Goal: Information Seeking & Learning: Learn about a topic

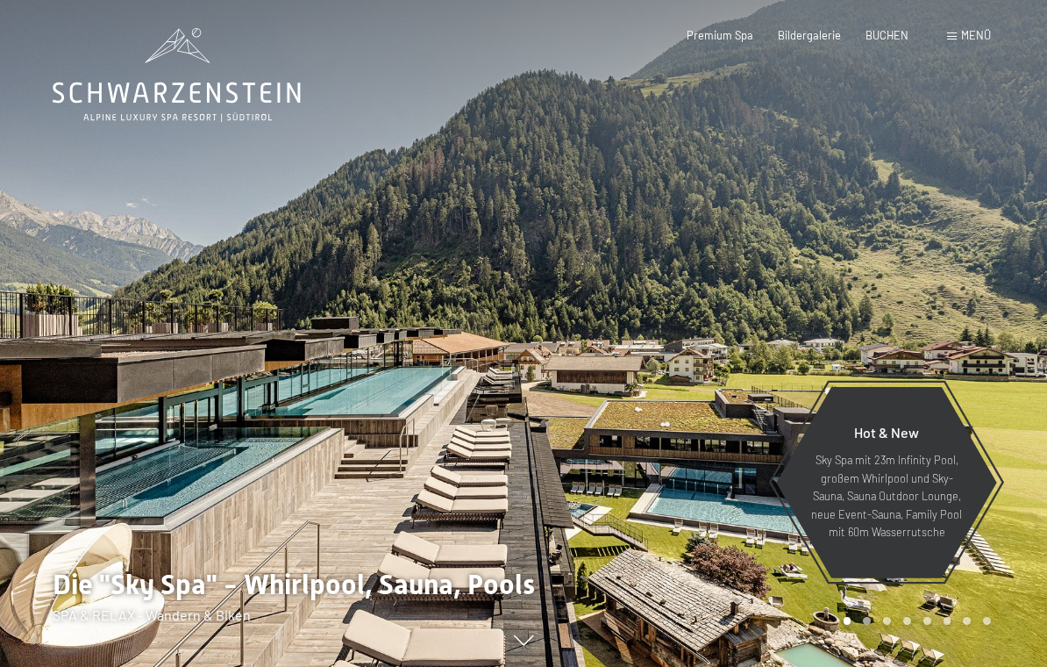
click at [973, 37] on span "Menü" at bounding box center [976, 35] width 30 height 14
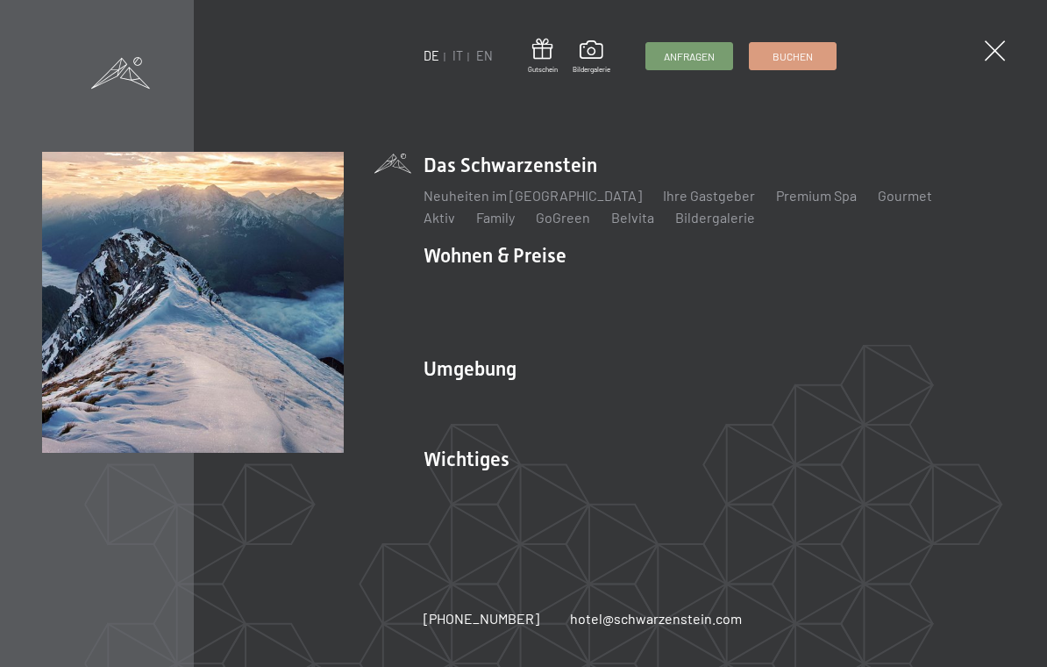
click at [663, 404] on link "Wandern & Sommer" at bounding box center [673, 398] width 122 height 17
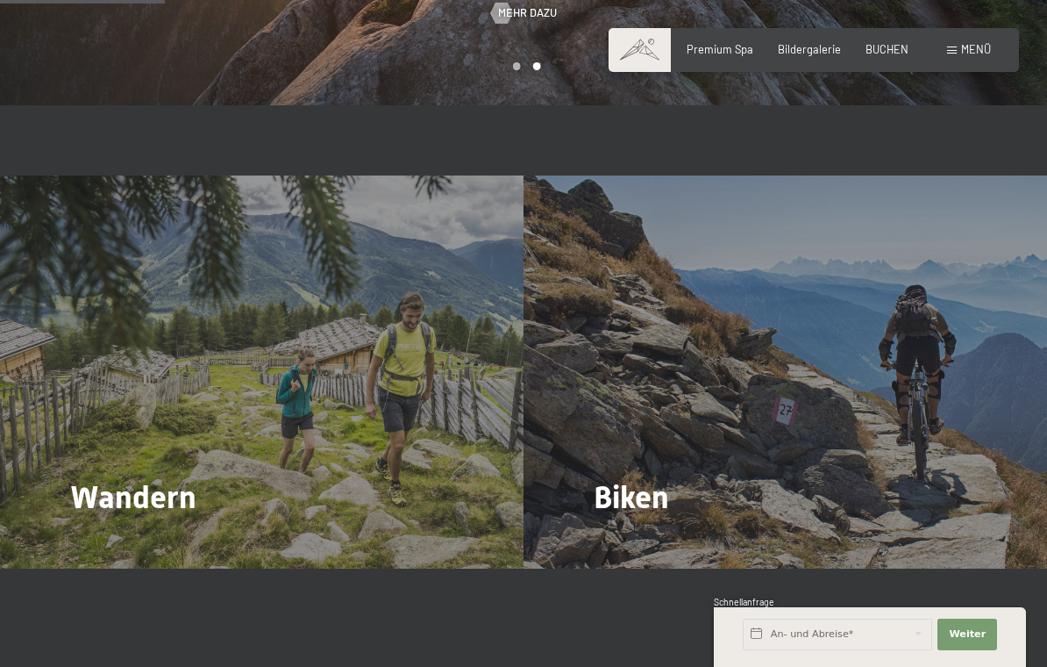
scroll to position [1329, 0]
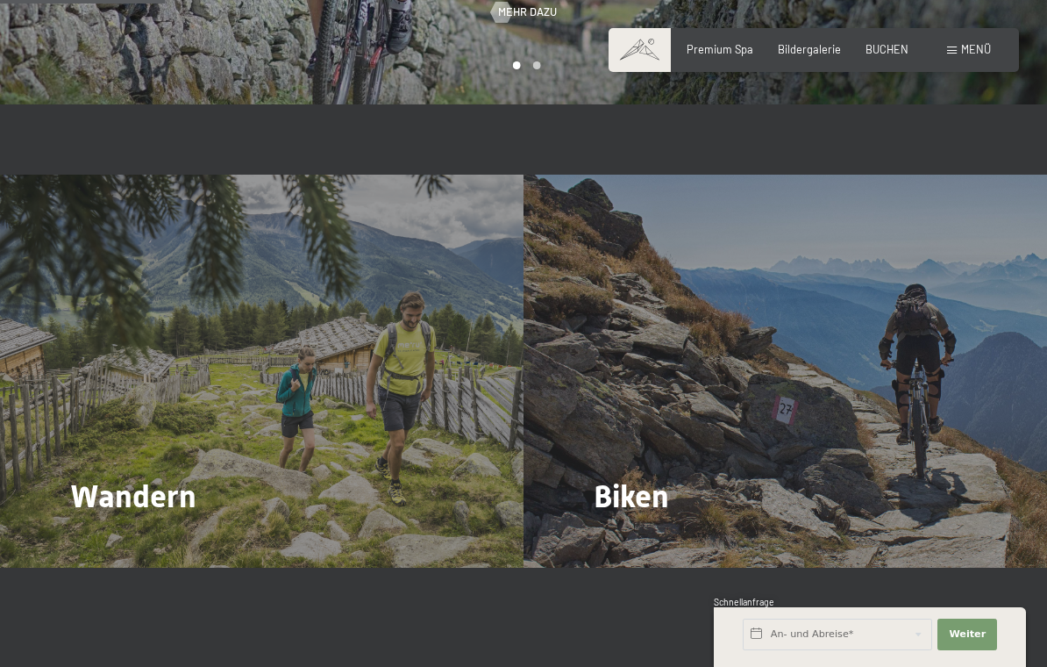
click at [160, 418] on div "Wandern Mehr dazu" at bounding box center [262, 371] width 524 height 393
click at [122, 537] on span "Mehr dazu" at bounding box center [106, 545] width 59 height 16
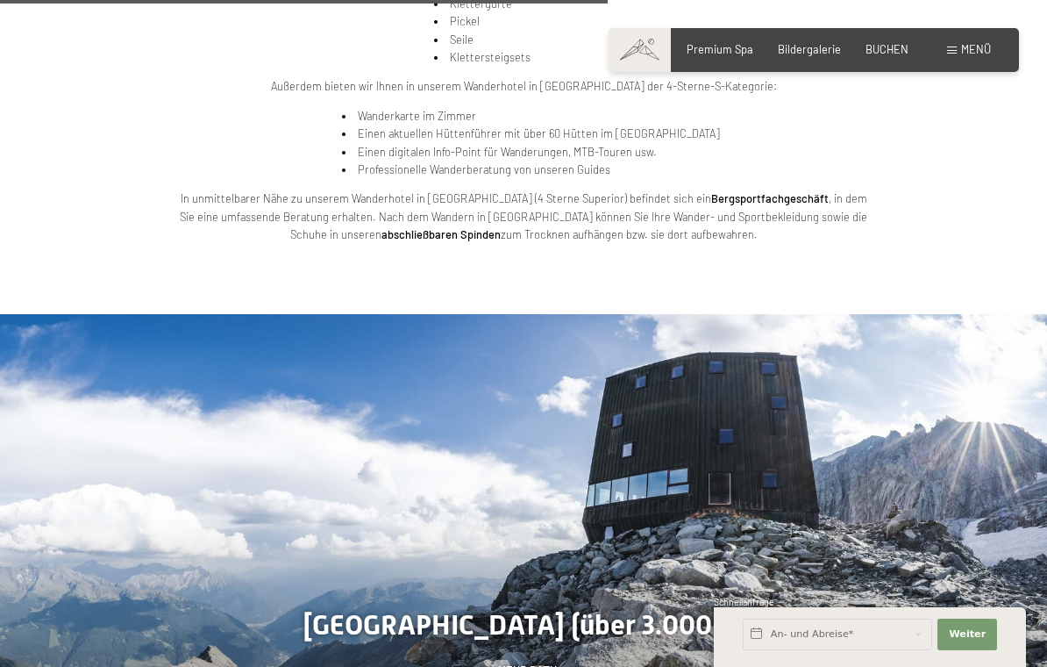
scroll to position [3160, 0]
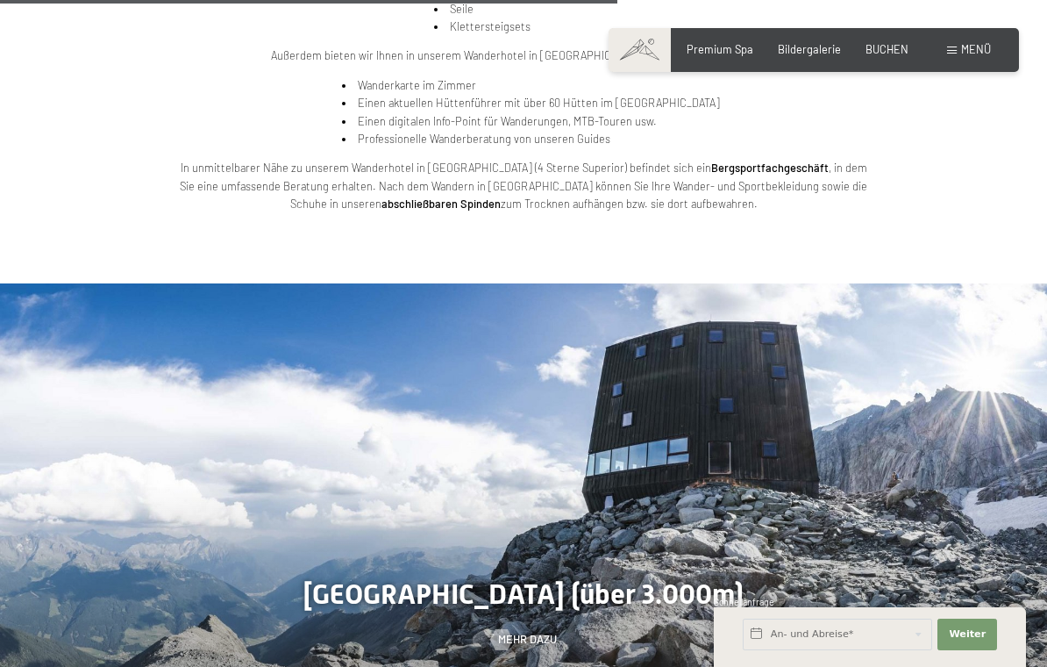
click at [537, 632] on span "Mehr dazu" at bounding box center [527, 640] width 59 height 16
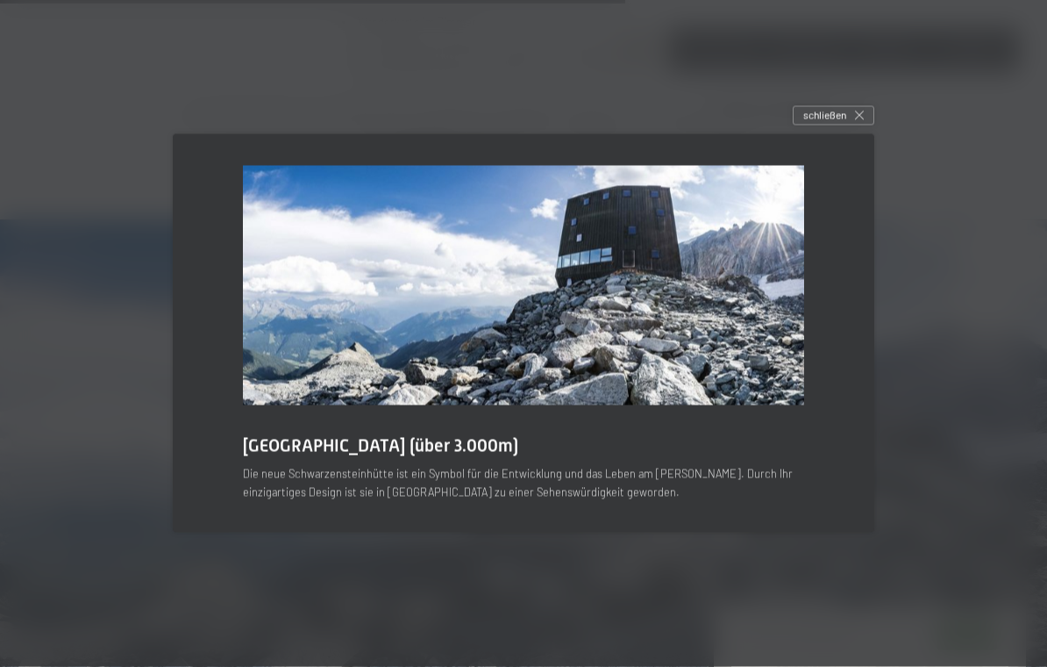
scroll to position [3195, 0]
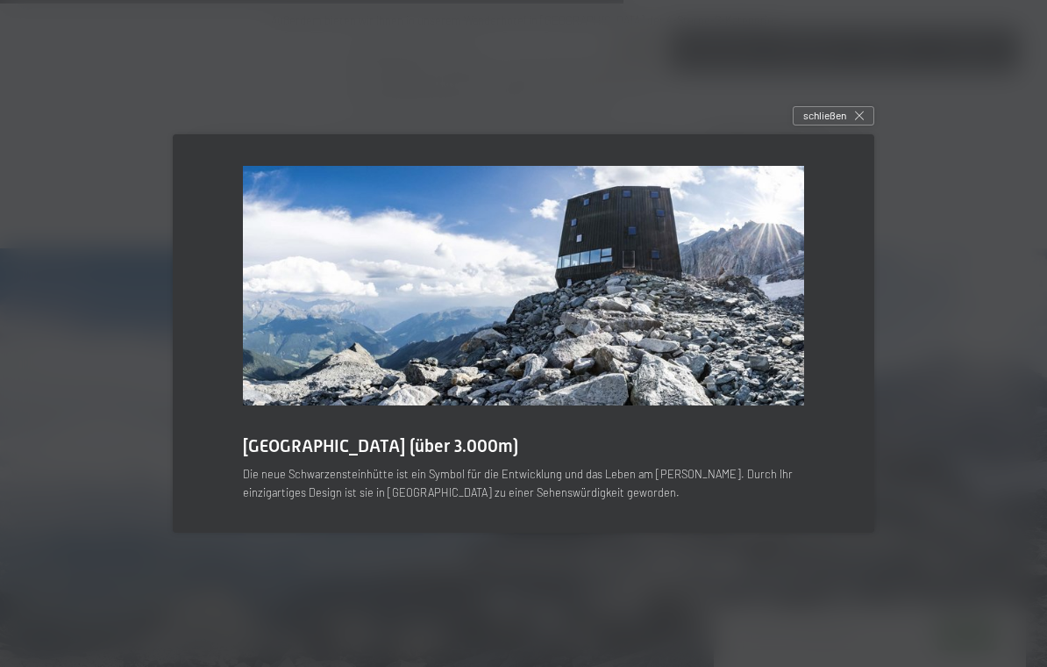
click at [840, 123] on span "schließen" at bounding box center [825, 115] width 43 height 15
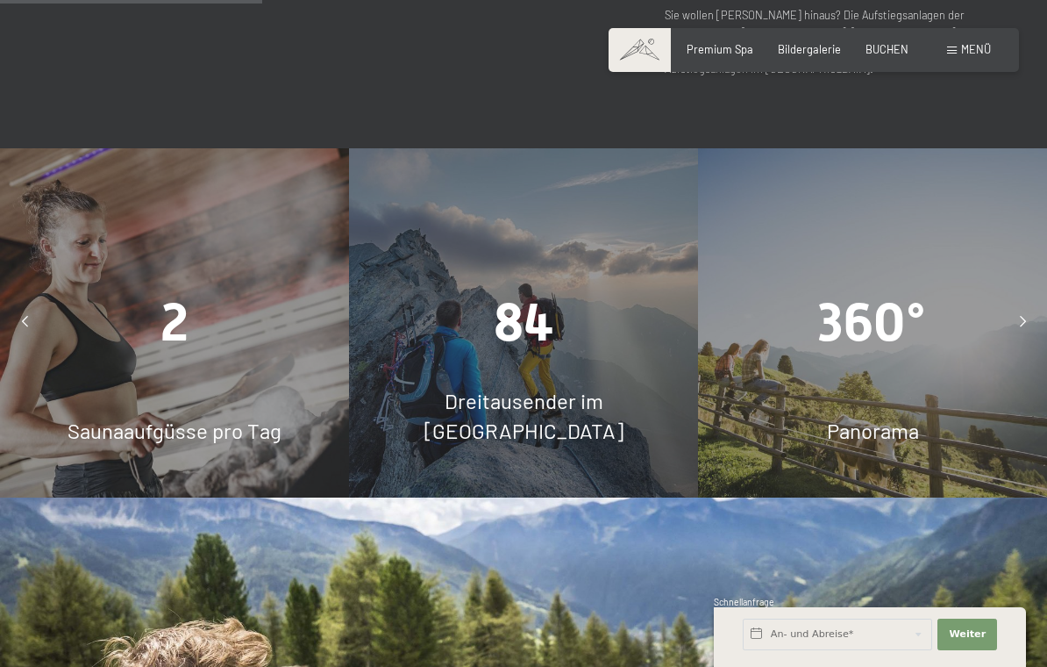
scroll to position [1302, 0]
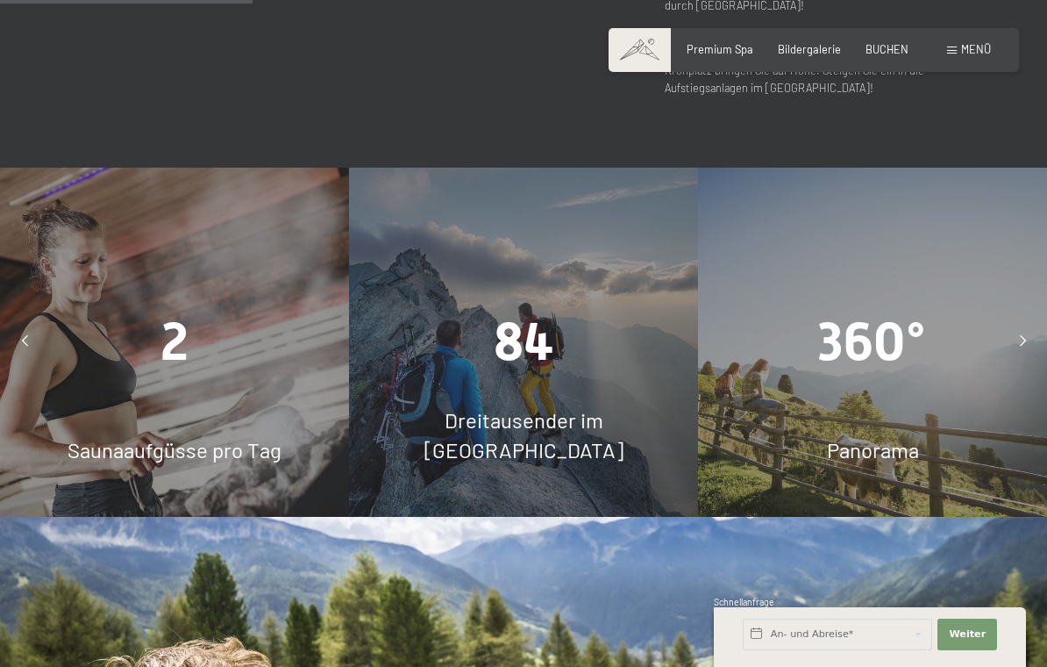
click at [977, 54] on span "Menü" at bounding box center [976, 49] width 30 height 14
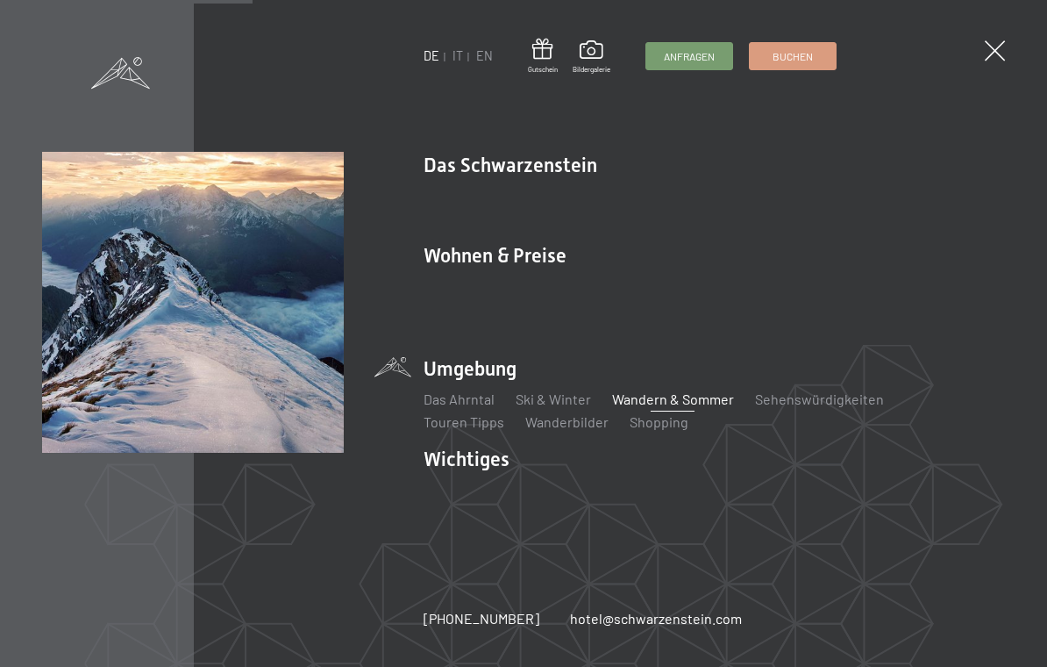
click at [670, 405] on link "Wandern & Sommer" at bounding box center [673, 398] width 122 height 17
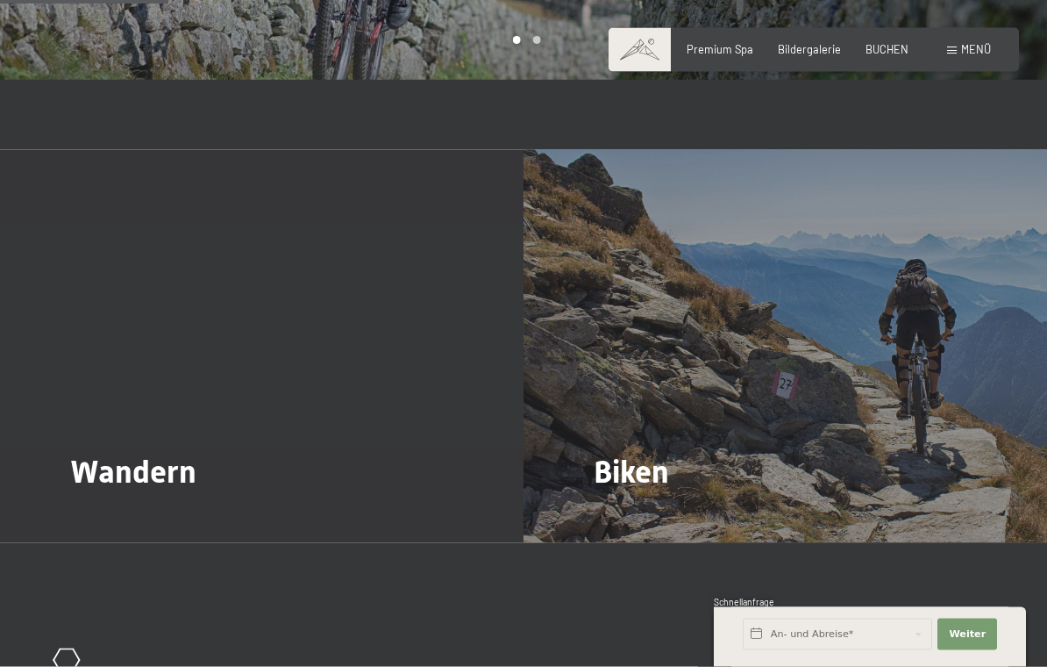
scroll to position [1355, 0]
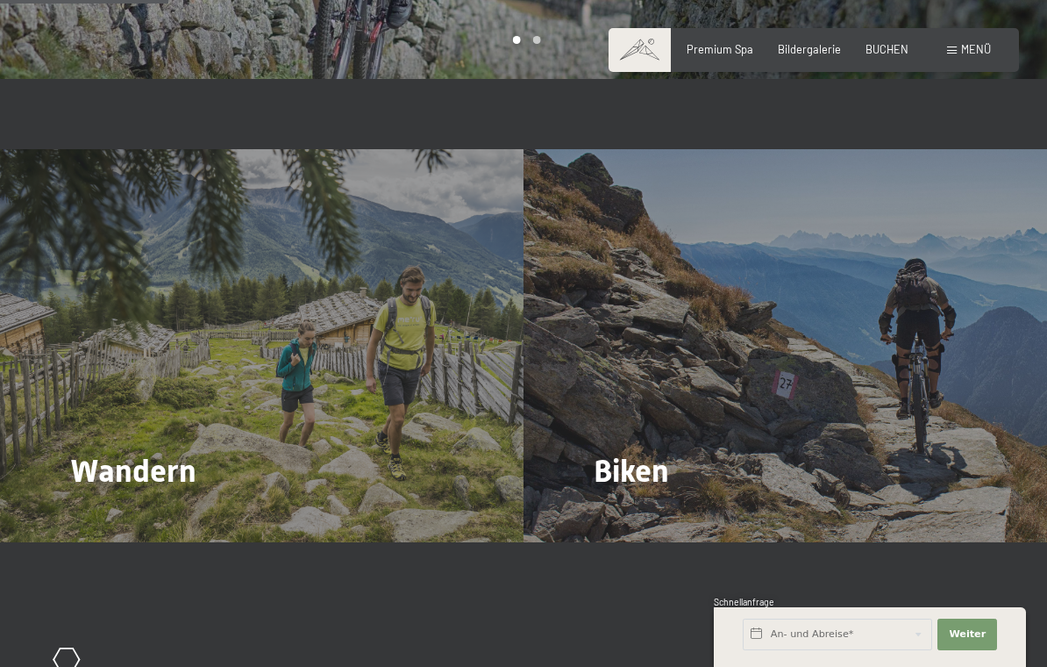
click at [100, 511] on span "Mehr dazu" at bounding box center [106, 519] width 59 height 16
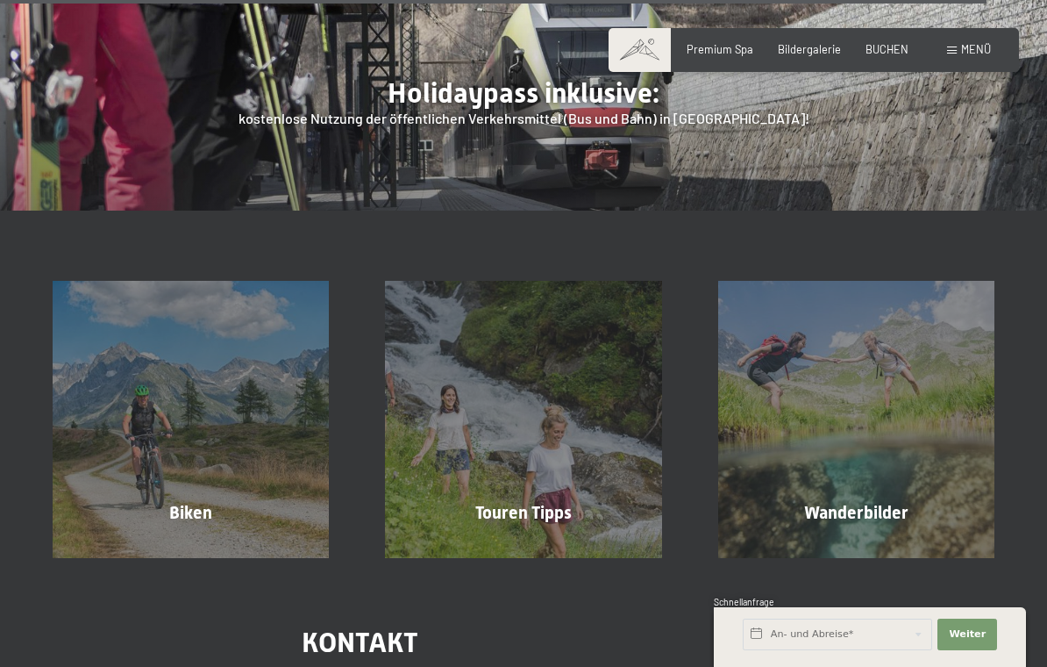
scroll to position [5108, 0]
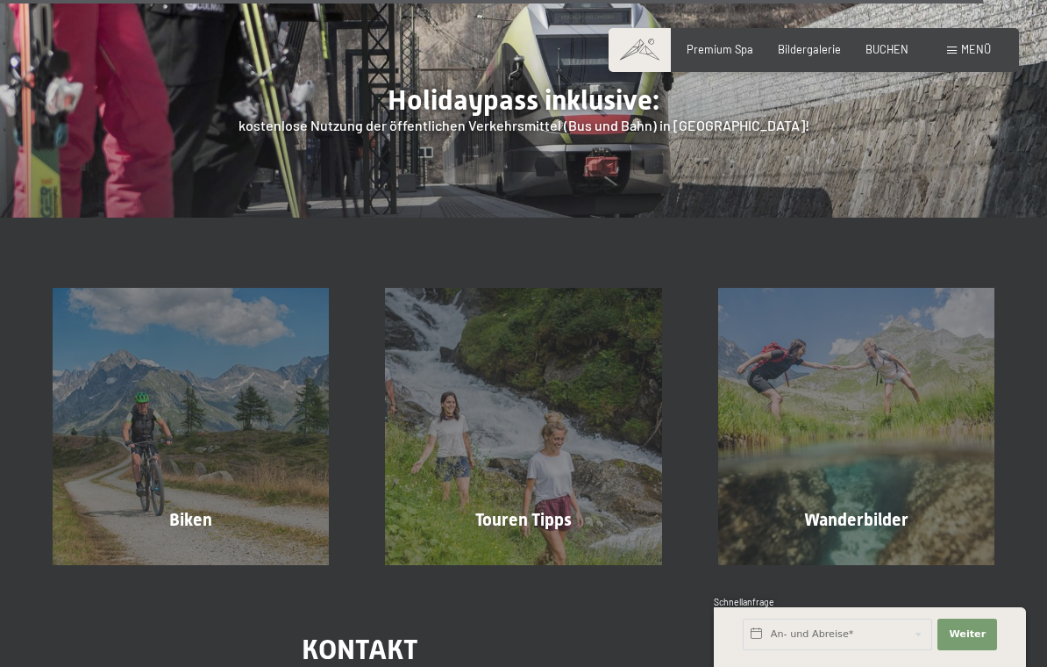
click at [536, 311] on div "Touren Tipps Mehr erfahren" at bounding box center [523, 426] width 332 height 276
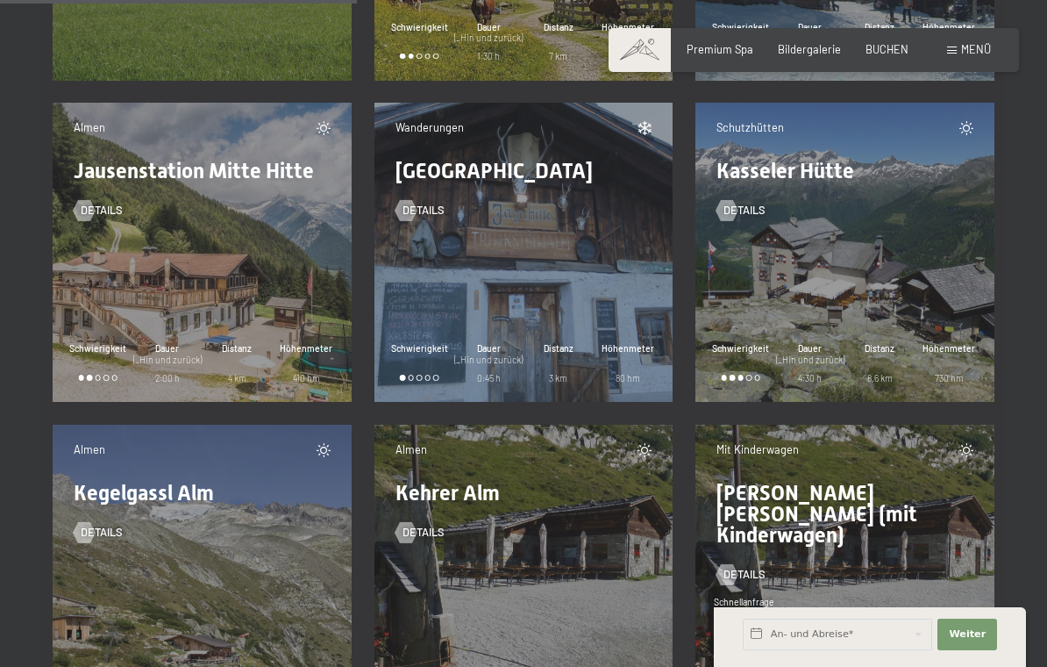
scroll to position [7872, 0]
click at [755, 211] on span "Details" at bounding box center [745, 210] width 42 height 16
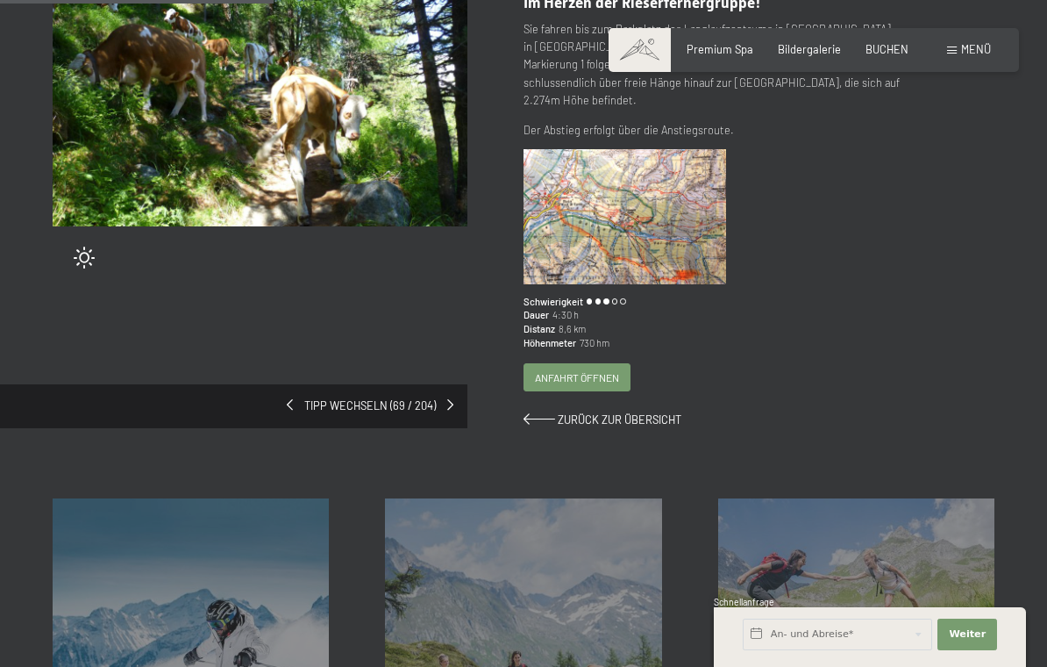
scroll to position [259, 0]
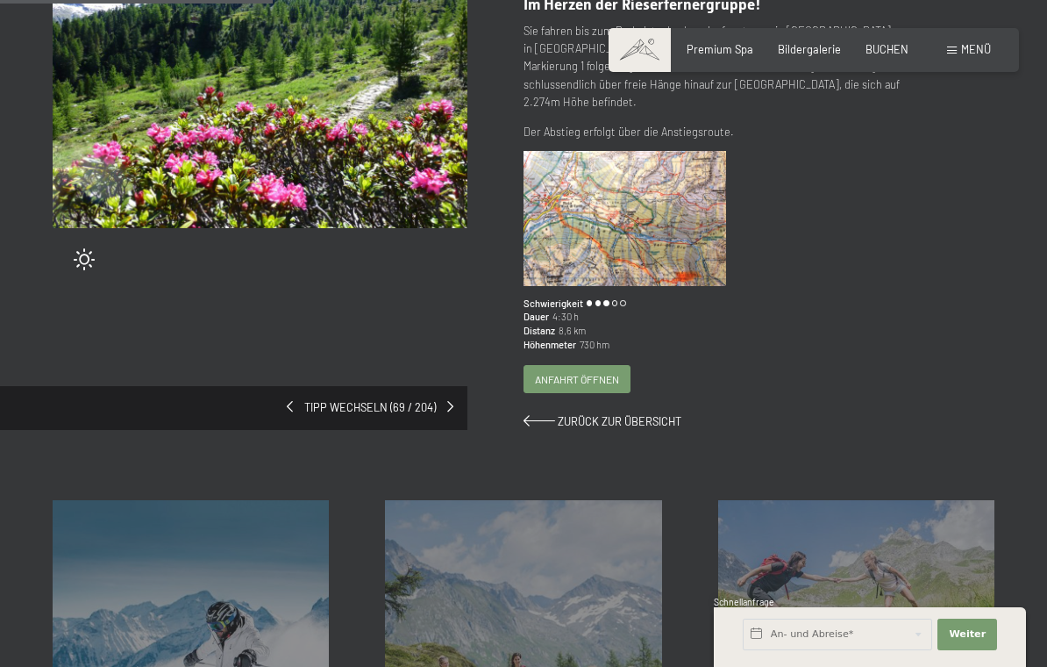
click at [640, 414] on span "Zurück zur Übersicht" at bounding box center [620, 421] width 124 height 14
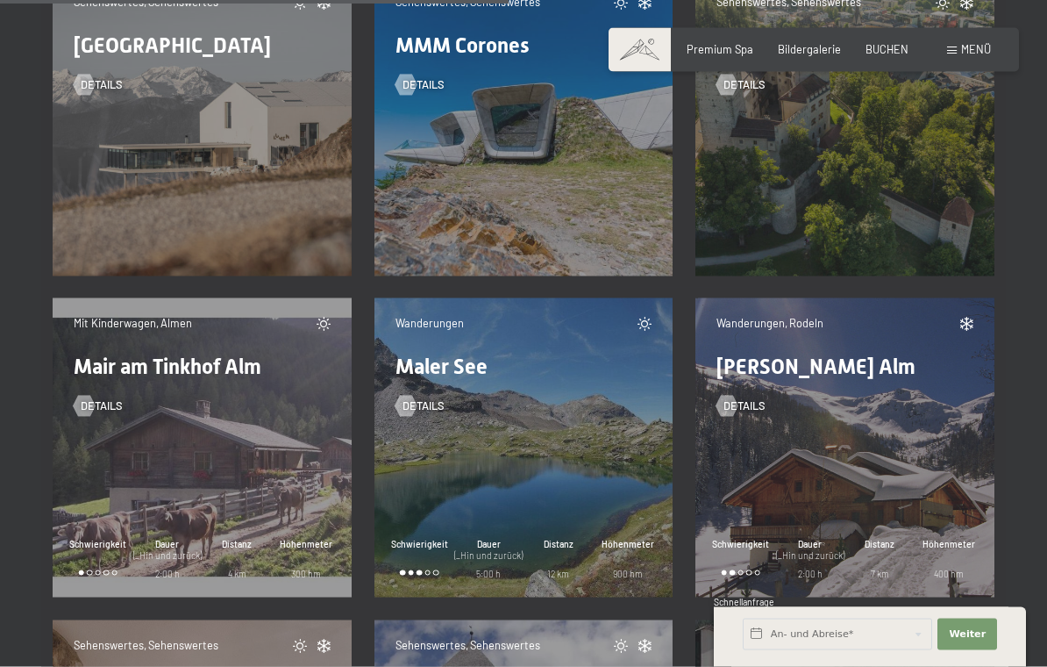
scroll to position [11218, 0]
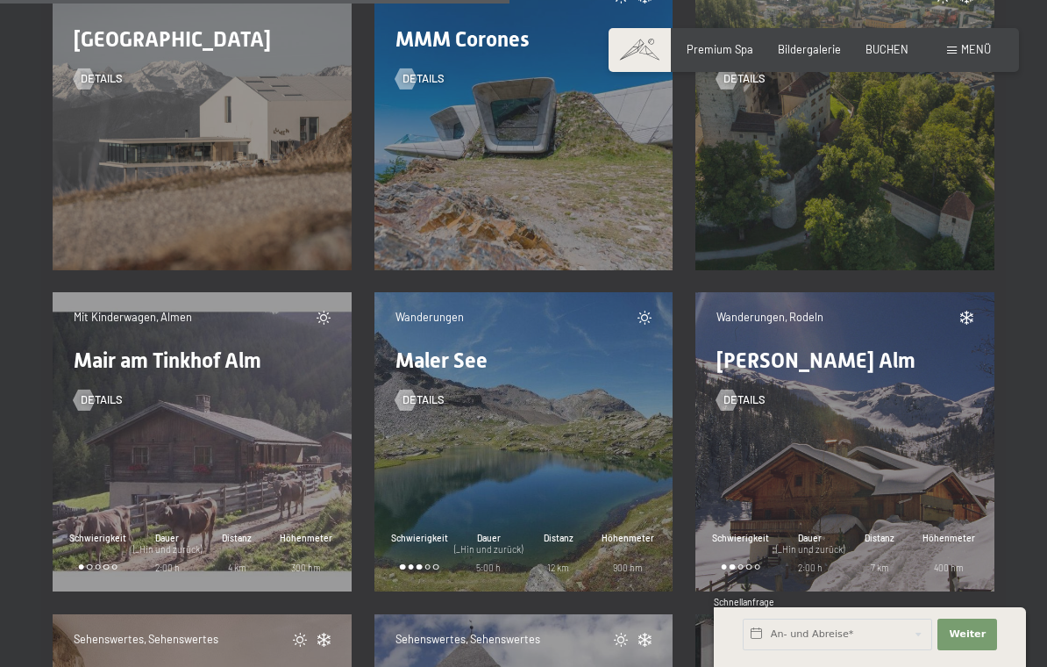
click at [429, 392] on span "Einwilligung Marketing*" at bounding box center [426, 384] width 145 height 18
click at [345, 392] on input "Einwilligung Marketing*" at bounding box center [336, 384] width 18 height 18
click at [435, 392] on span "Einwilligung Marketing*" at bounding box center [426, 384] width 145 height 18
click at [345, 392] on input "Einwilligung Marketing*" at bounding box center [336, 384] width 18 height 18
click at [418, 392] on span "Einwilligung Marketing*" at bounding box center [426, 384] width 145 height 18
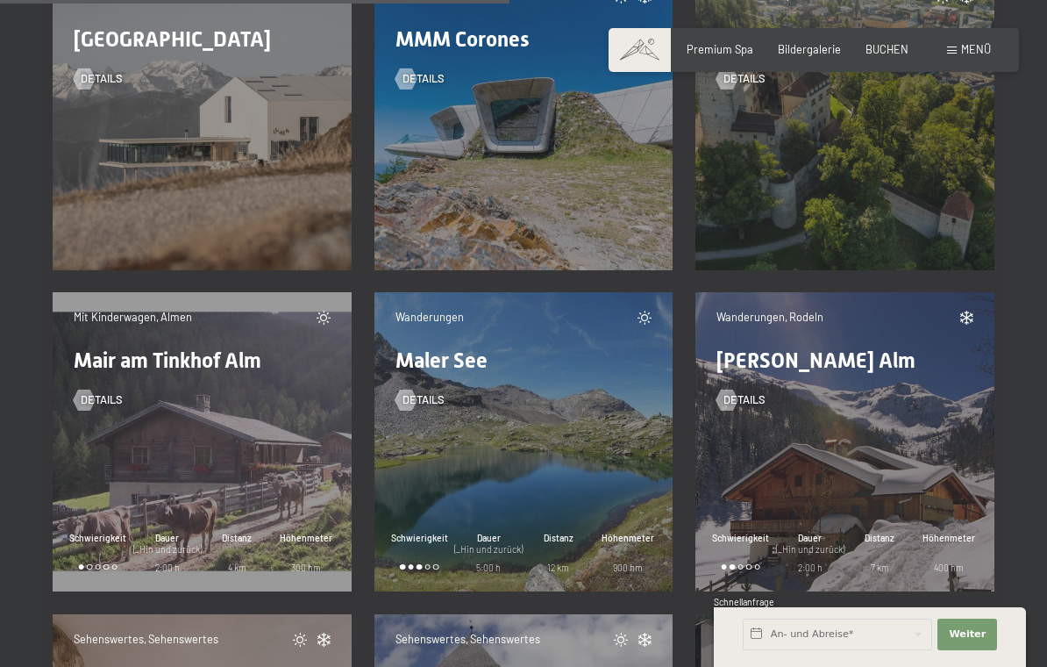
click at [345, 392] on input "Einwilligung Marketing*" at bounding box center [336, 384] width 18 height 18
checkbox input "false"
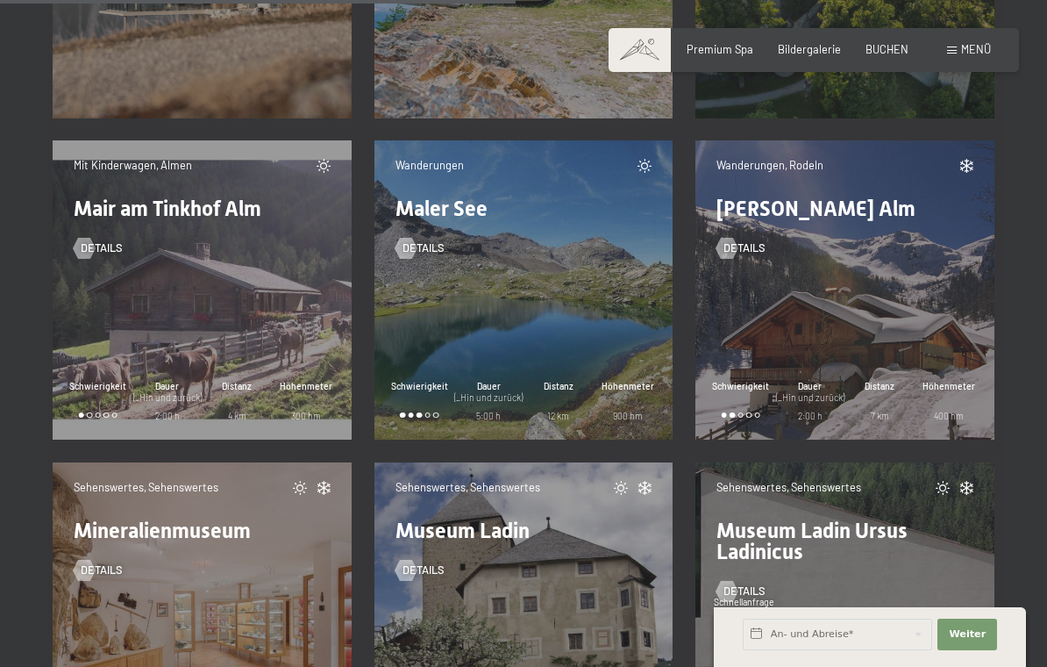
scroll to position [11345, 0]
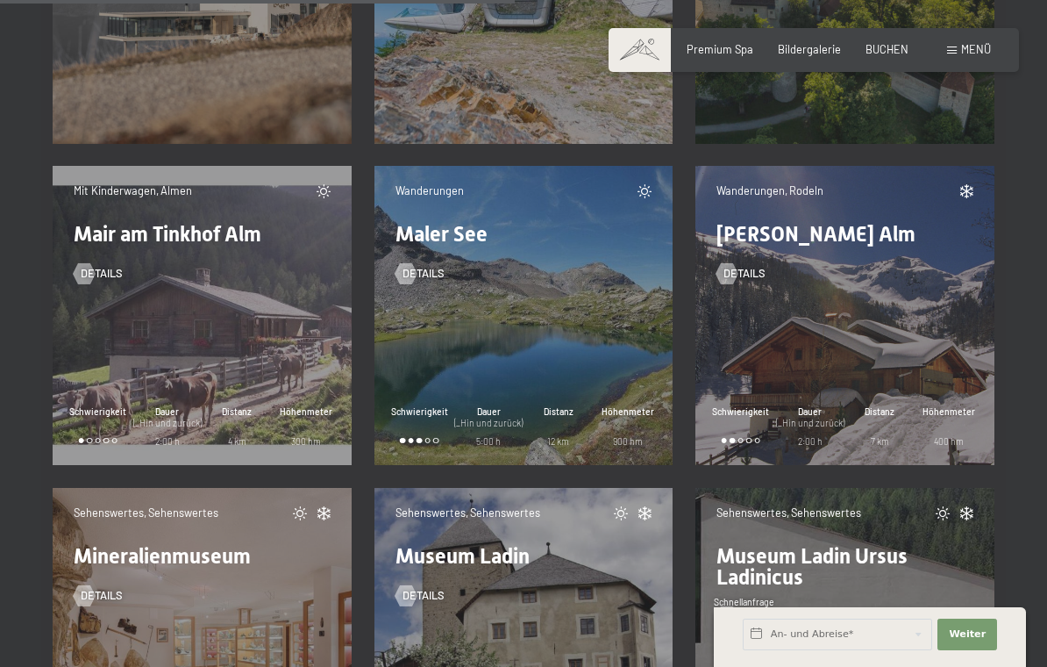
click at [435, 278] on span "Details" at bounding box center [424, 274] width 42 height 16
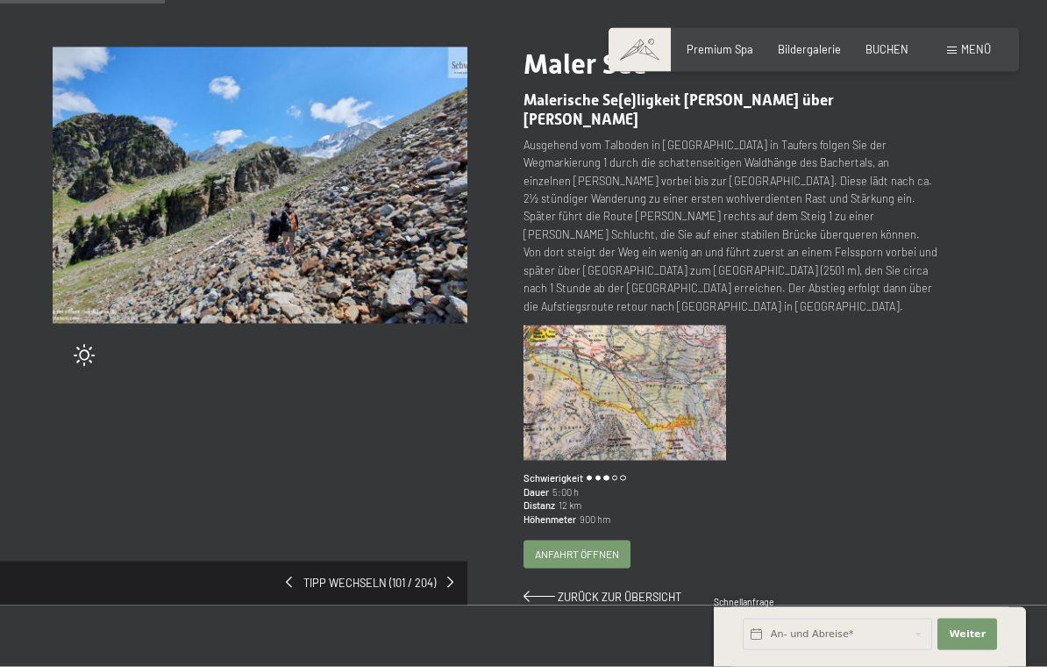
scroll to position [166, 0]
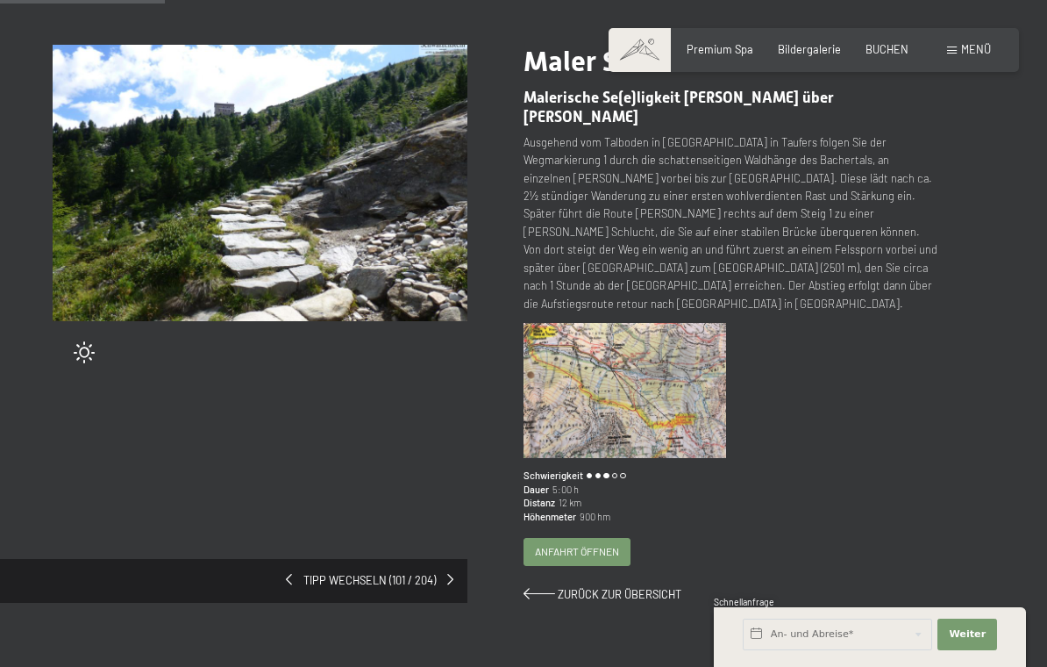
click at [620, 587] on span "Zurück zur Übersicht" at bounding box center [620, 594] width 124 height 14
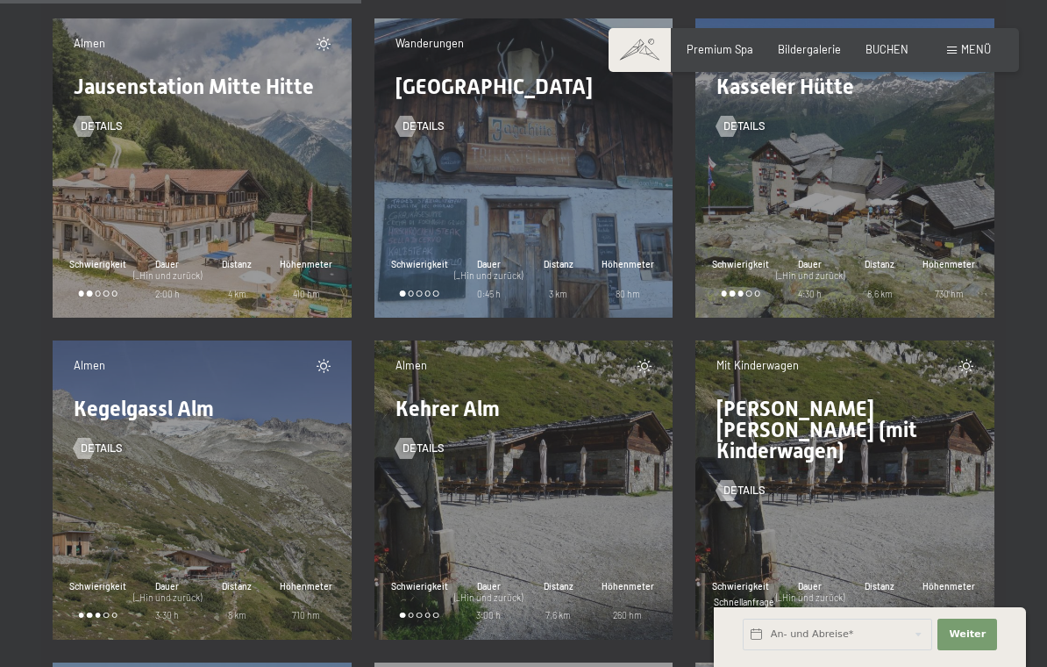
scroll to position [7961, 0]
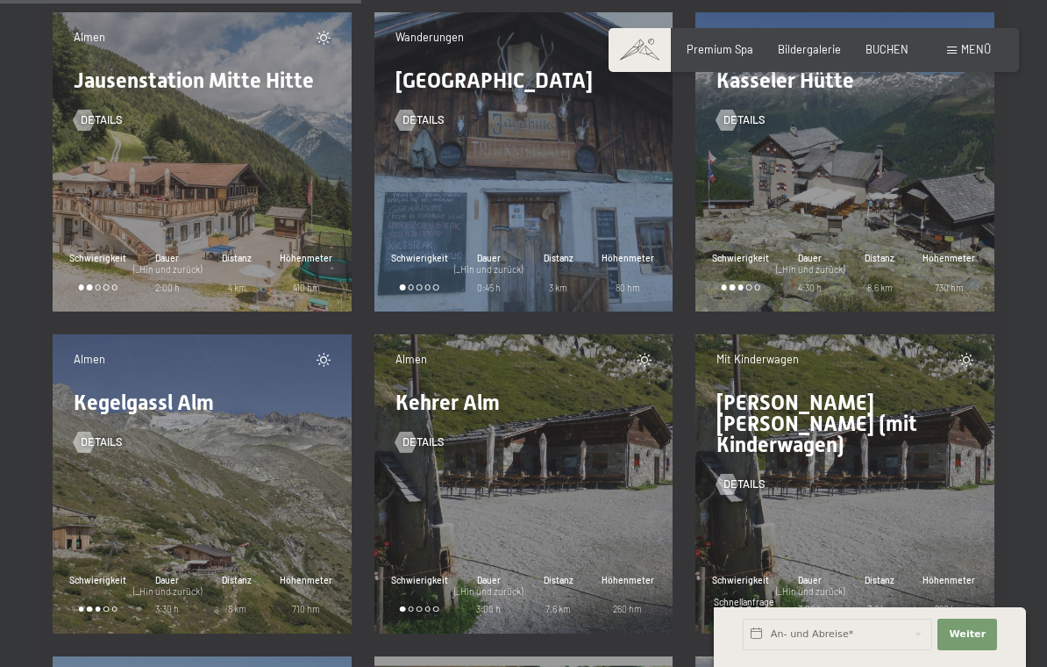
click at [749, 119] on span "Details" at bounding box center [745, 120] width 42 height 16
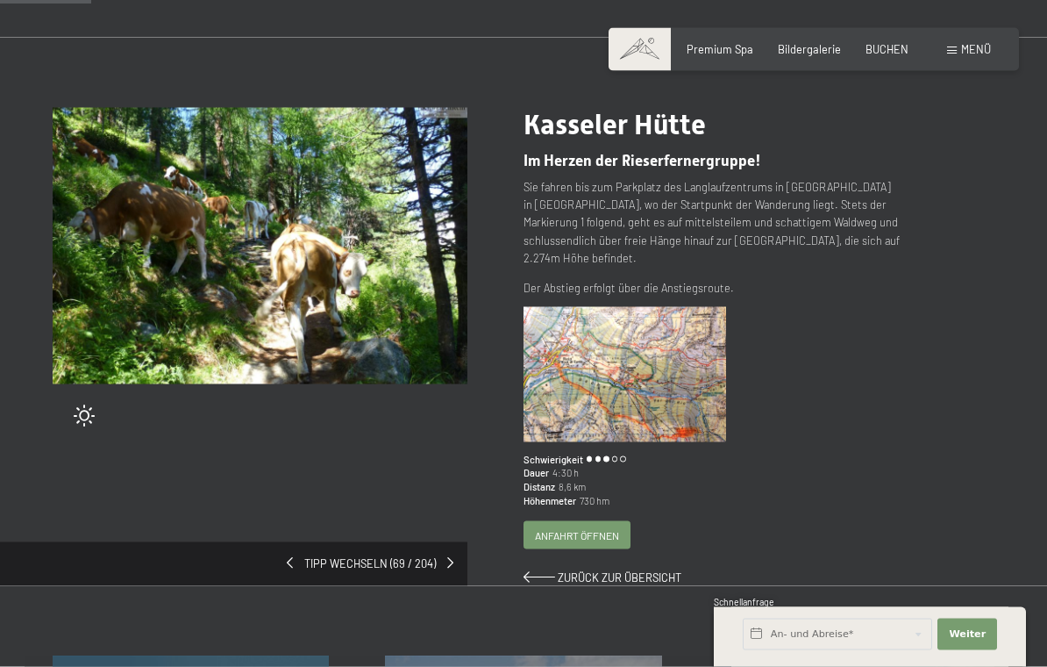
scroll to position [132, 0]
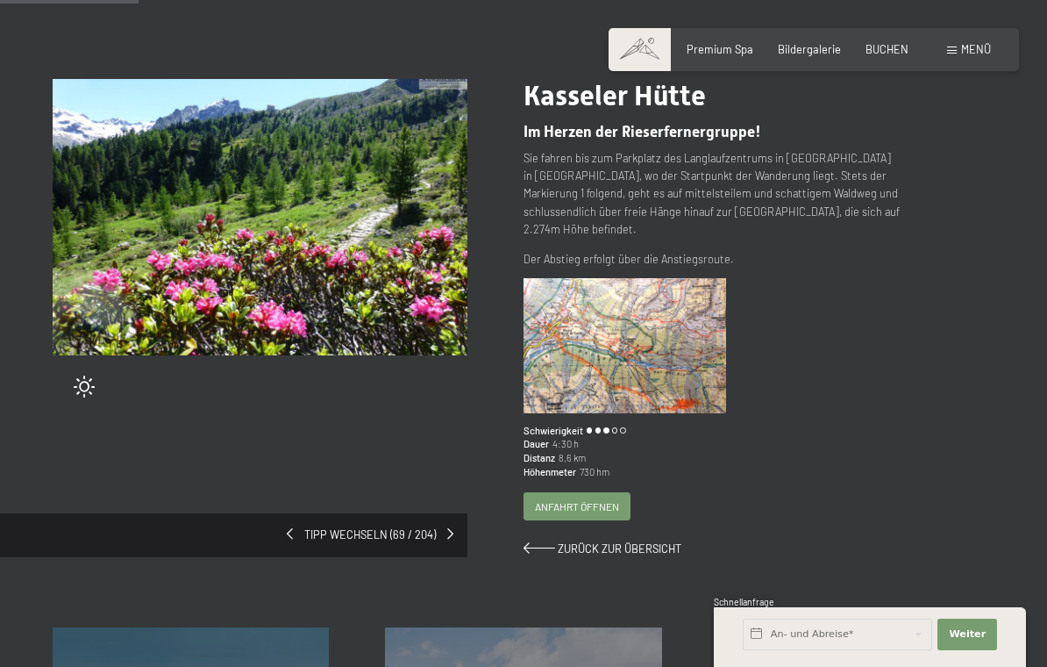
click at [633, 541] on span "Zurück zur Übersicht" at bounding box center [620, 548] width 124 height 14
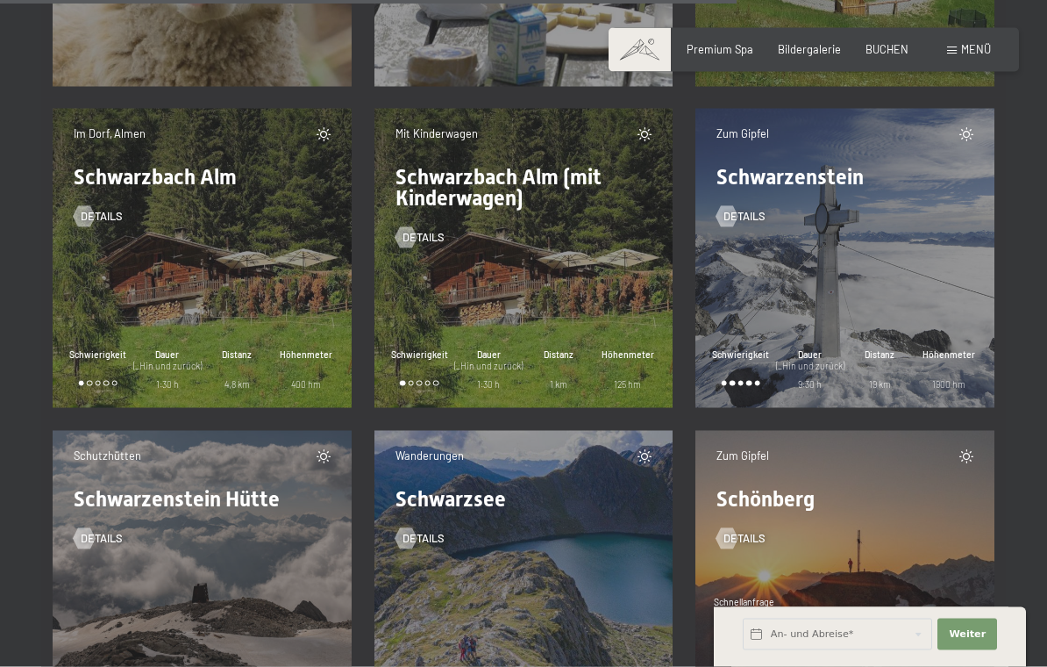
scroll to position [16227, 0]
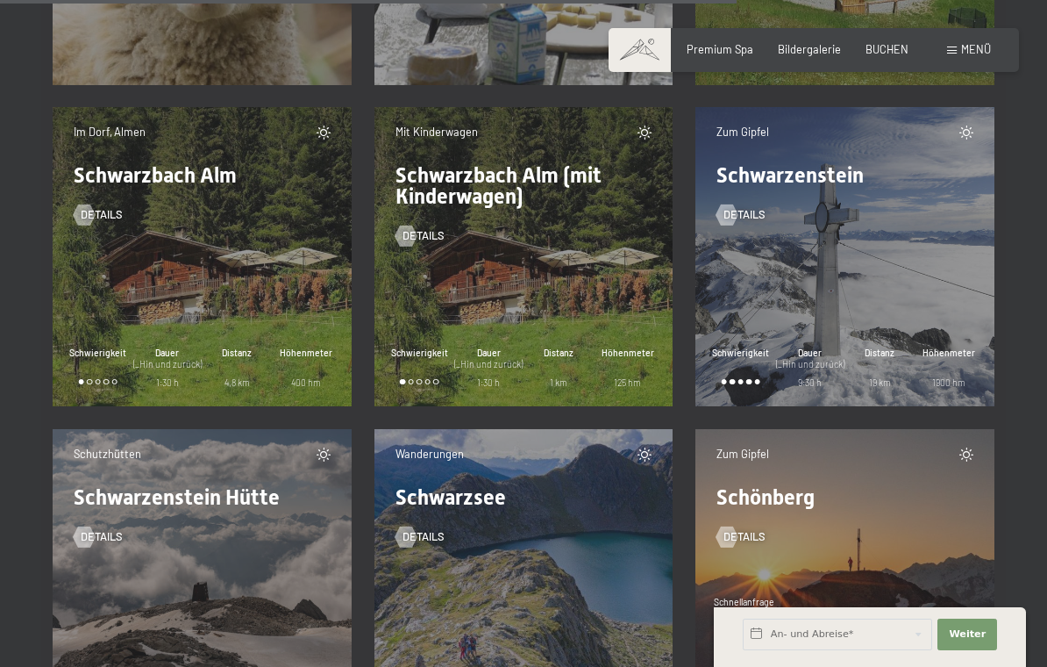
click at [756, 218] on span "Details" at bounding box center [745, 215] width 42 height 16
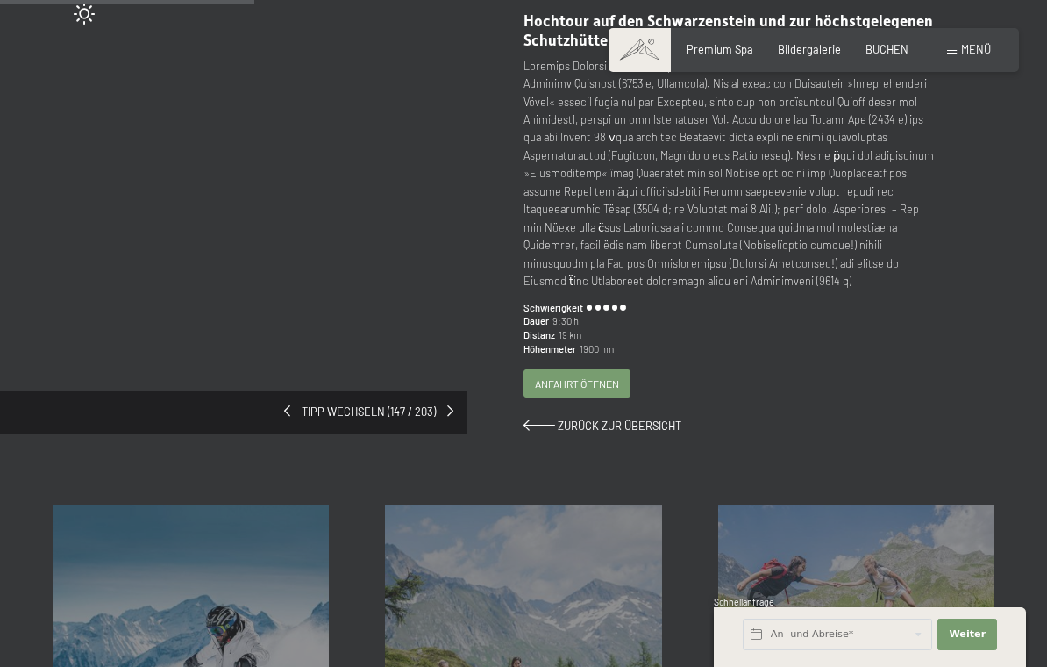
scroll to position [249, 0]
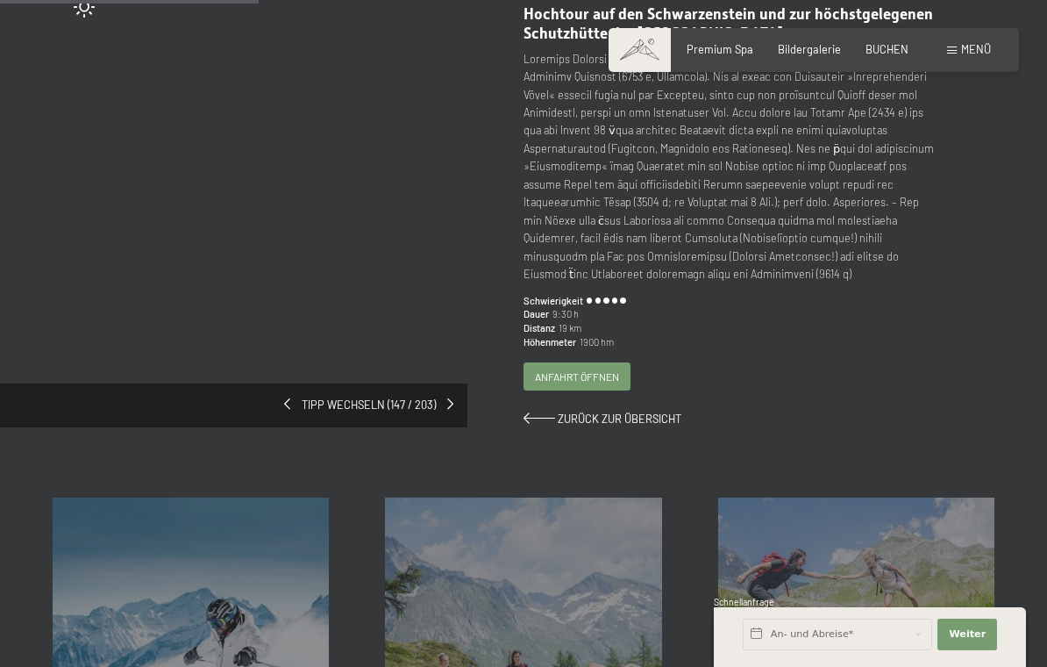
click at [988, 436] on div "Ski & Winter Mehr erfahren Wandern & Sommer Mehr erfahren Wanderbilder Mehr erf…" at bounding box center [523, 600] width 1047 height 347
click at [993, 427] on div "Schwarzenstein Hochtour auf den Schwarzenstein und zur höchstgelegenen Schutzhü…" at bounding box center [759, 194] width 471 height 466
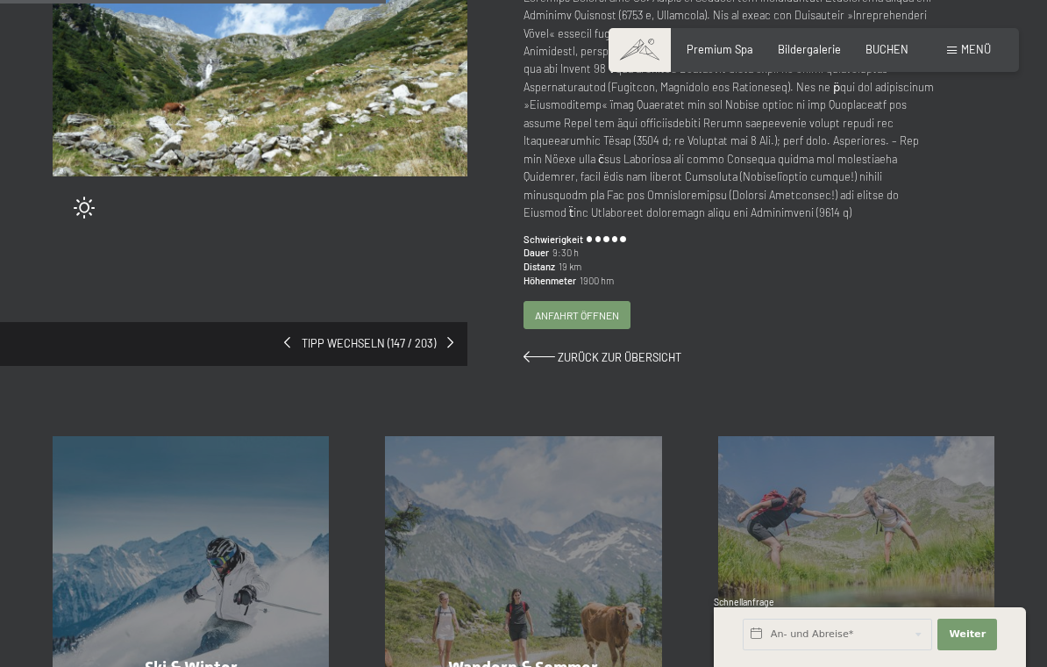
scroll to position [304, 0]
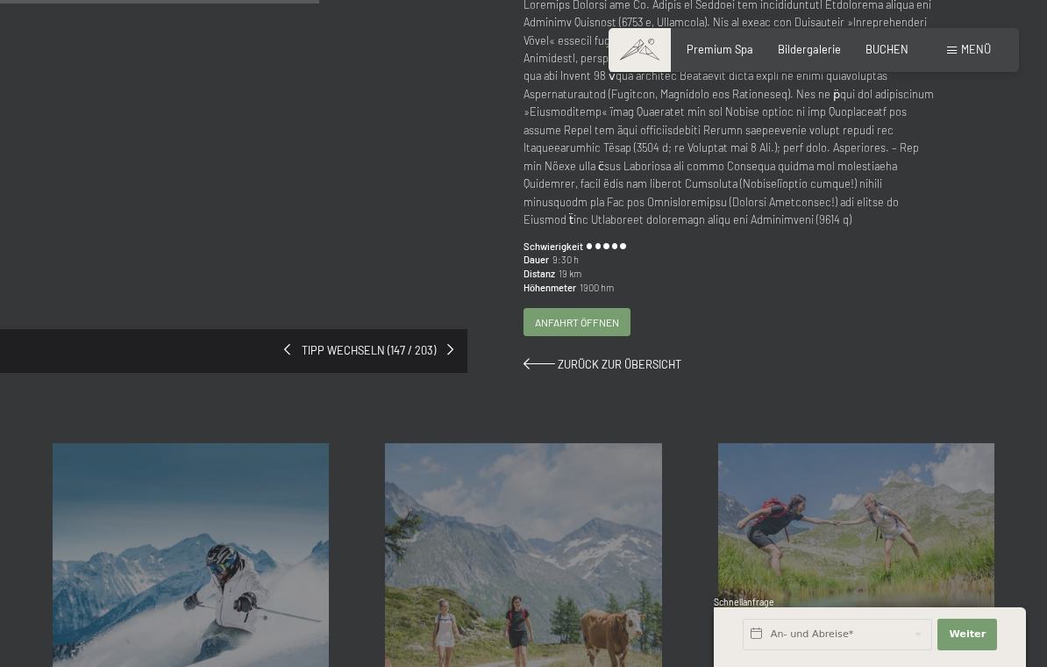
click at [618, 361] on span "Zurück zur Übersicht" at bounding box center [620, 364] width 124 height 14
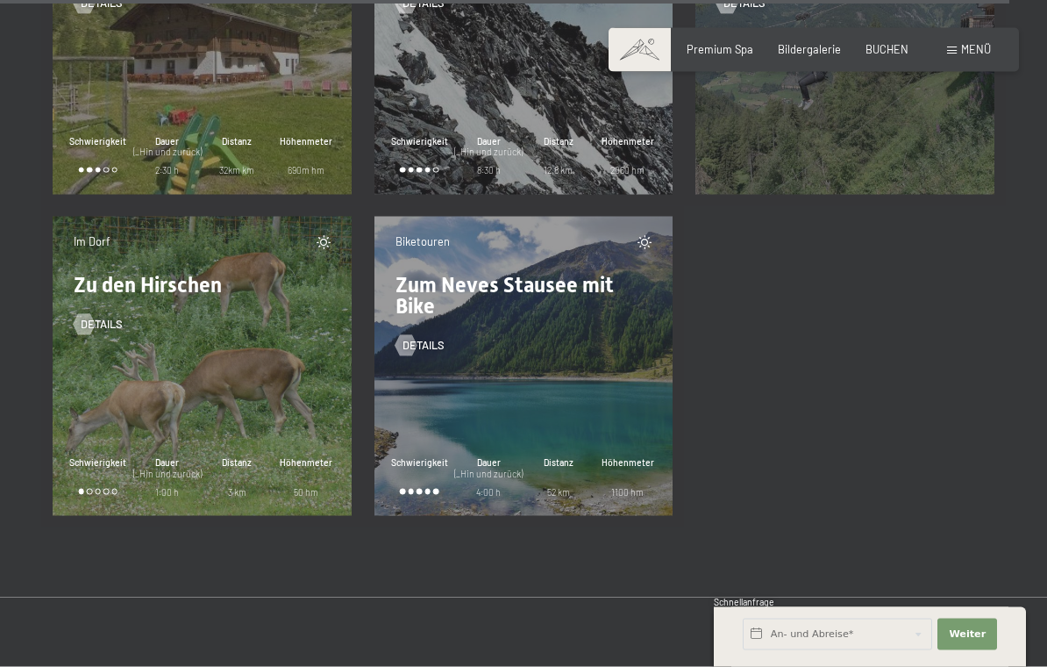
scroll to position [22237, 0]
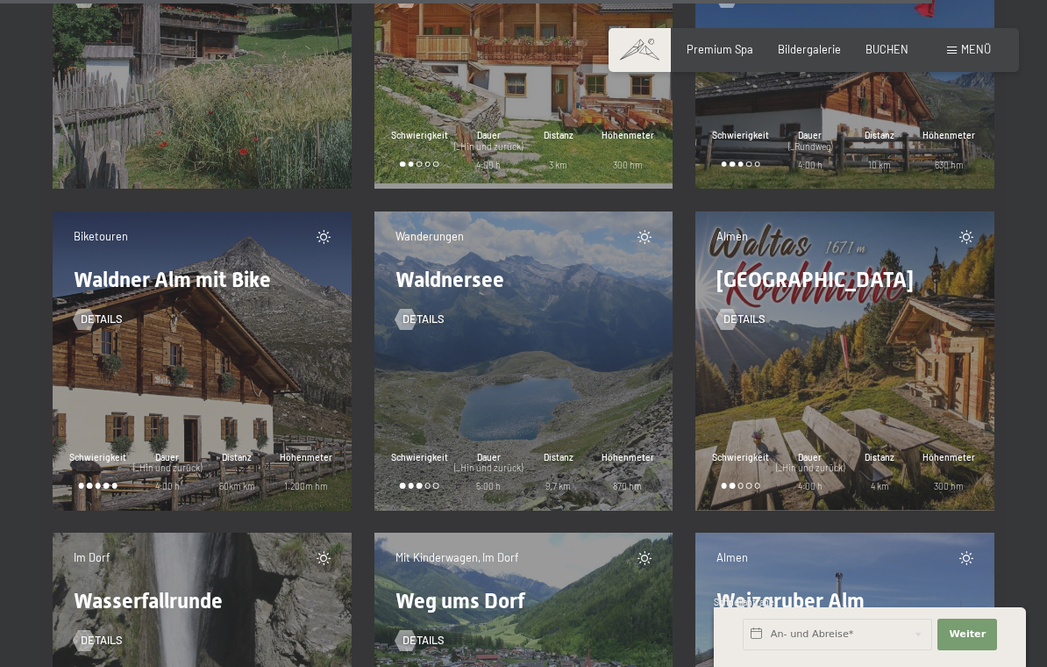
scroll to position [20609, 0]
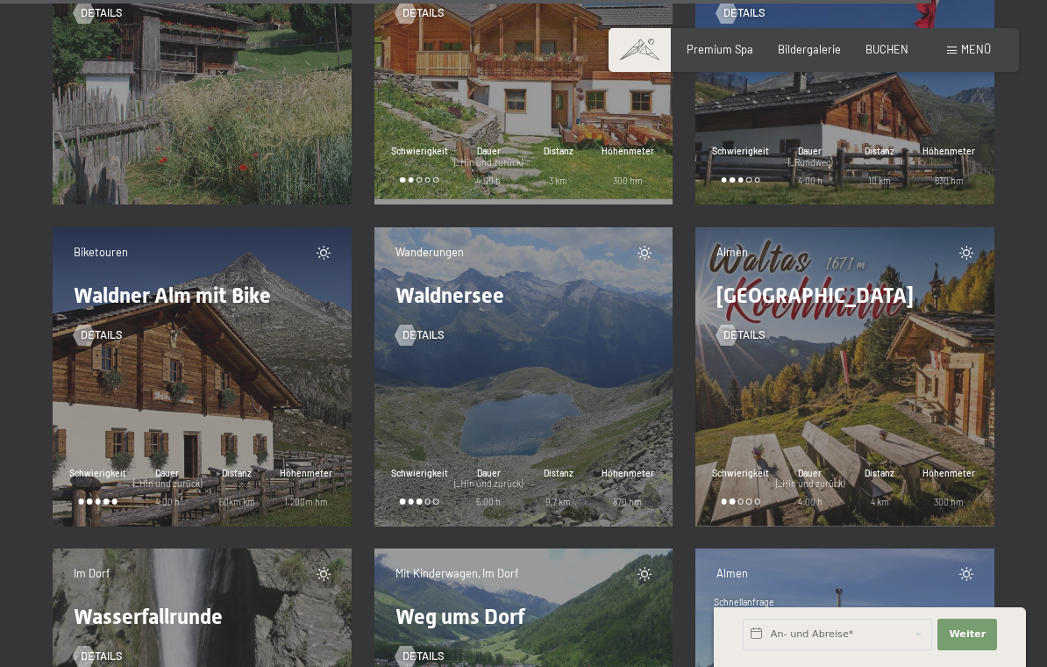
click at [425, 331] on span "Details" at bounding box center [424, 335] width 42 height 16
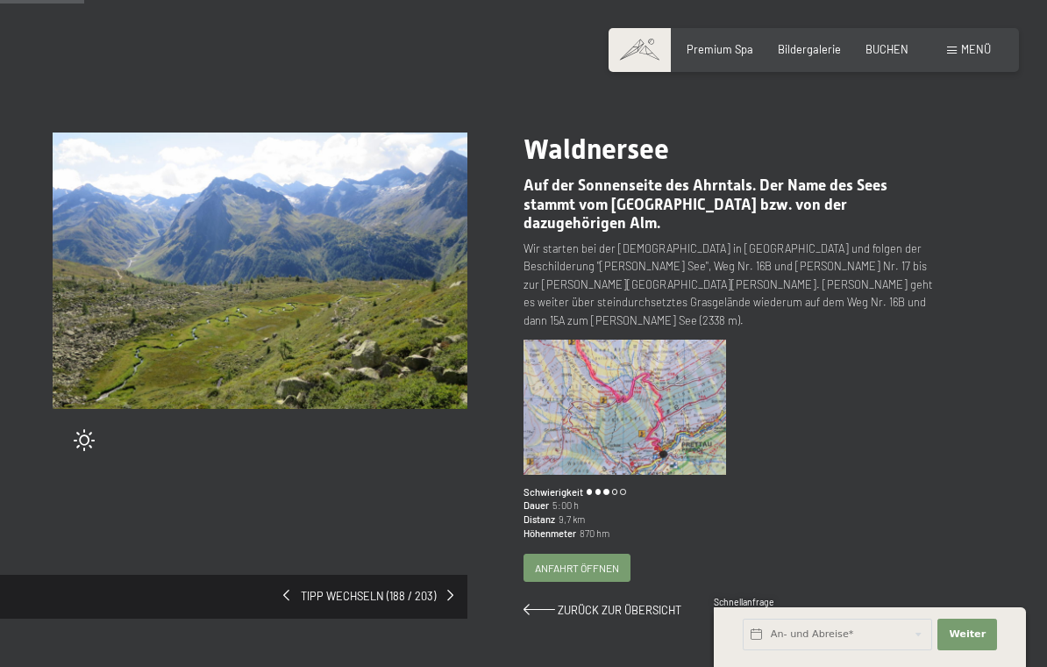
scroll to position [79, 0]
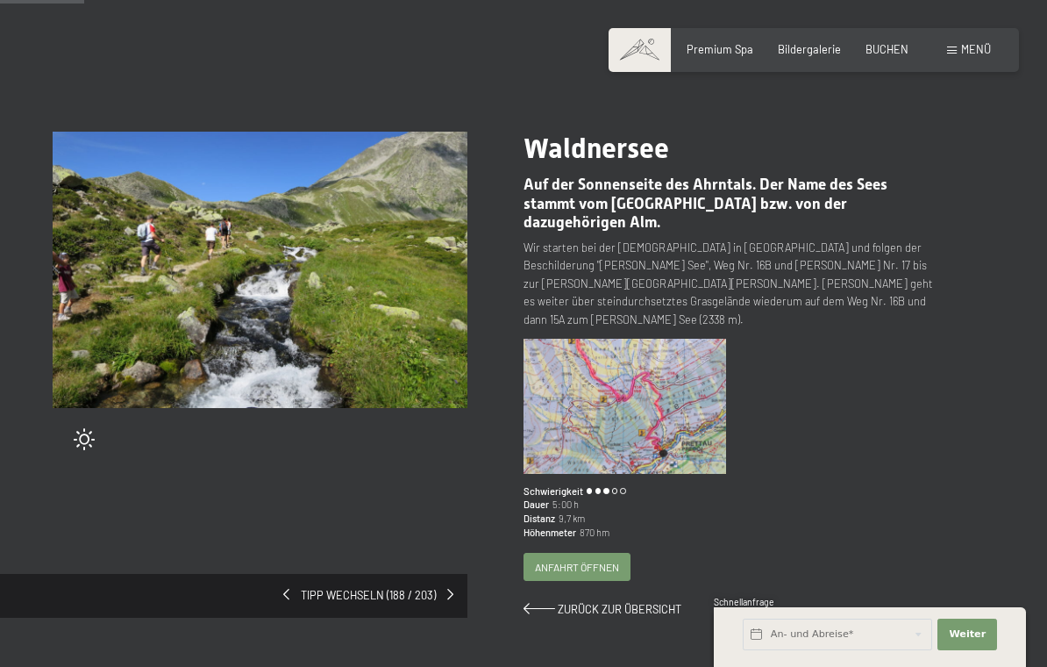
click at [628, 602] on span "Zurück zur Übersicht" at bounding box center [620, 609] width 124 height 14
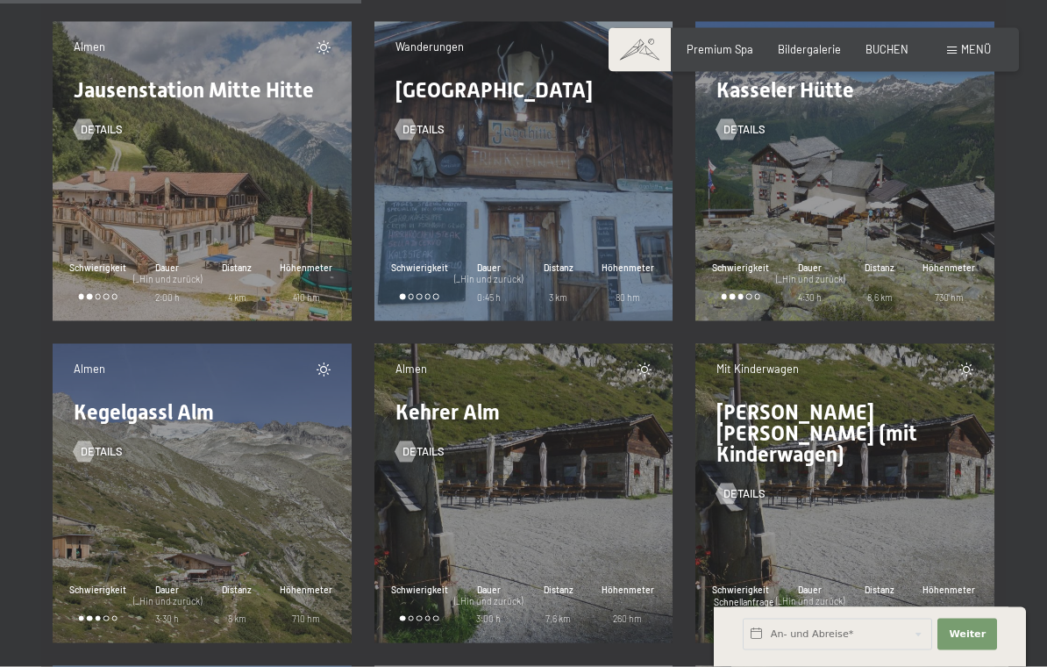
scroll to position [7952, 0]
click at [765, 132] on span "Details" at bounding box center [745, 129] width 42 height 16
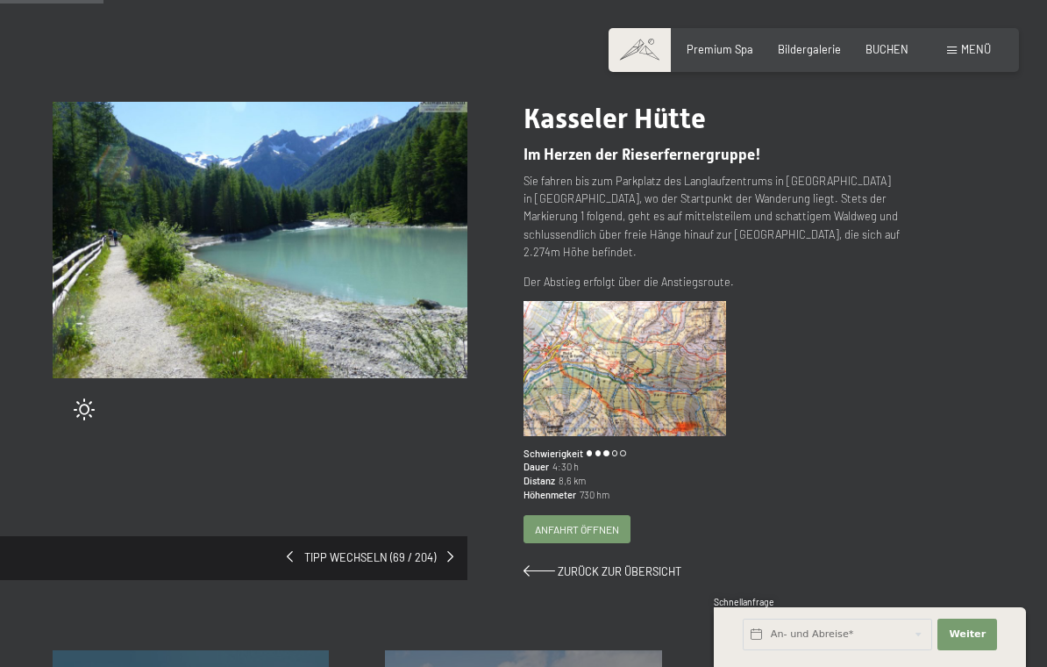
scroll to position [123, 0]
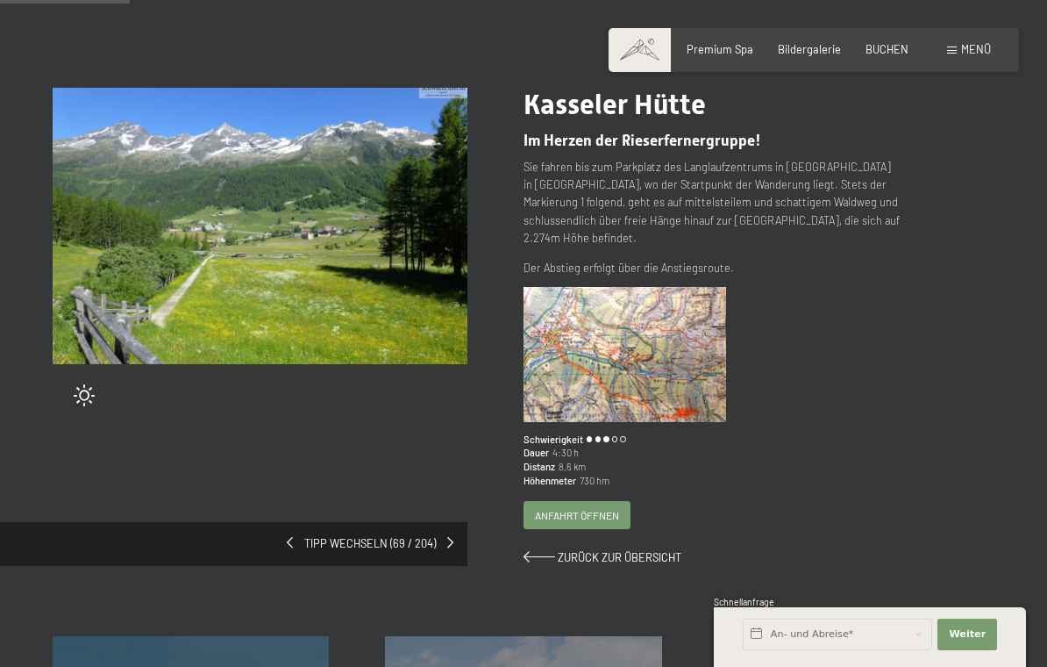
click at [625, 550] on span "Zurück zur Übersicht" at bounding box center [620, 557] width 124 height 14
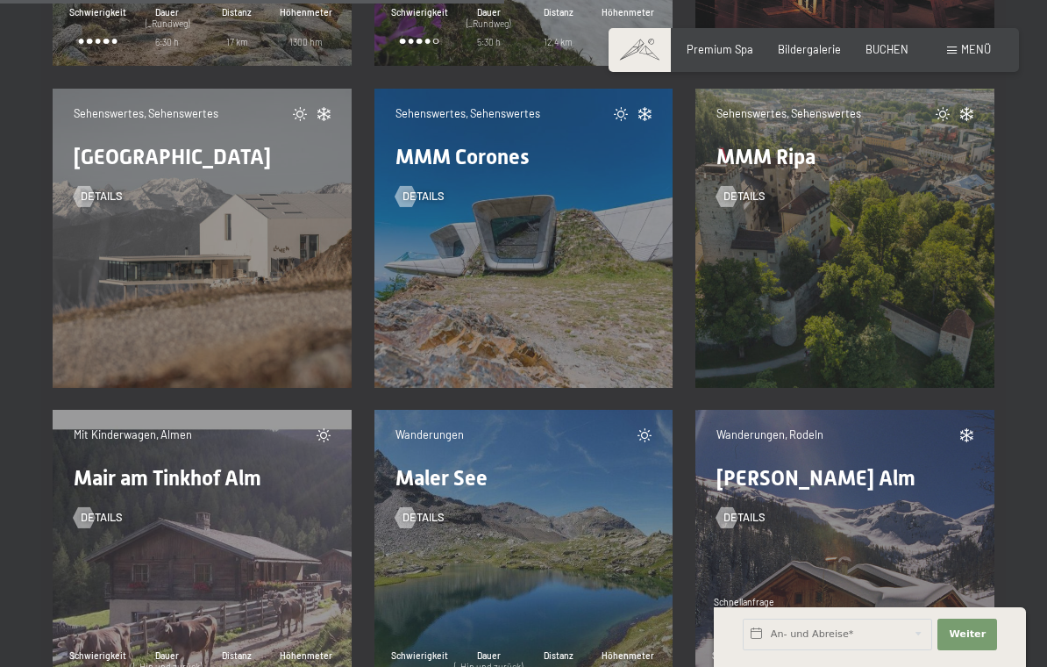
scroll to position [11109, 0]
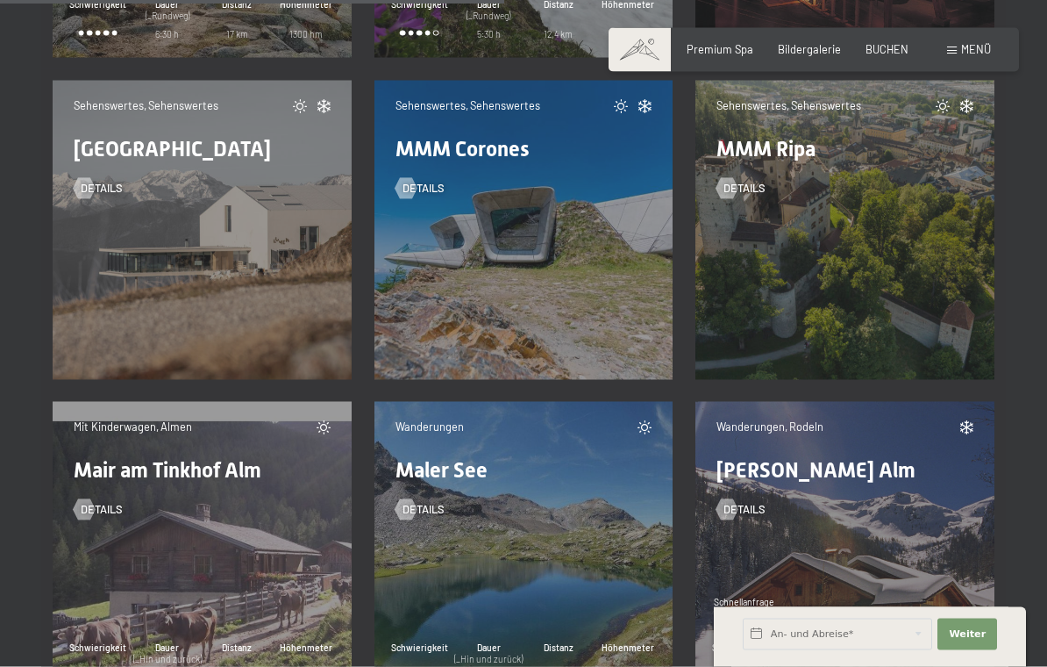
click at [459, 511] on div "Details" at bounding box center [524, 499] width 257 height 37
click at [440, 508] on span "Details" at bounding box center [424, 509] width 42 height 16
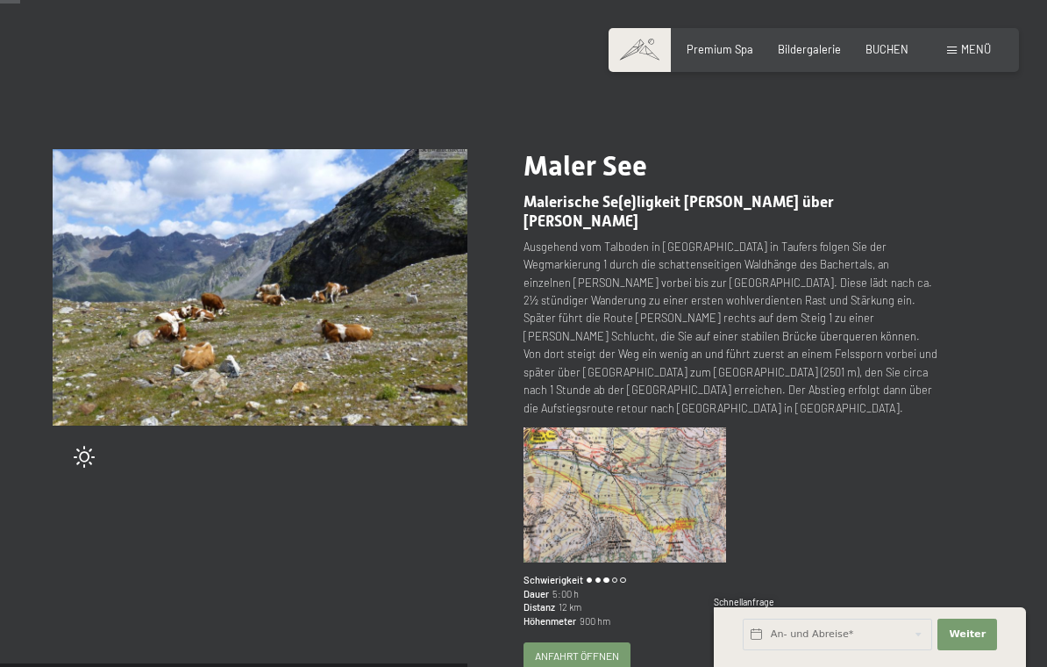
scroll to position [72, 0]
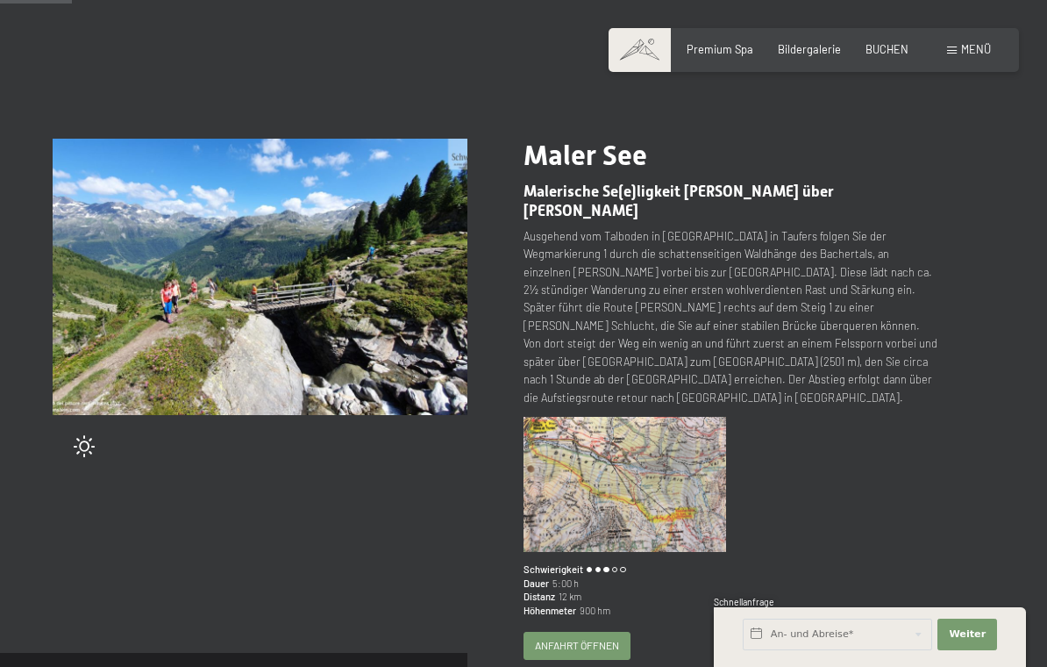
click at [391, 326] on img at bounding box center [260, 277] width 415 height 276
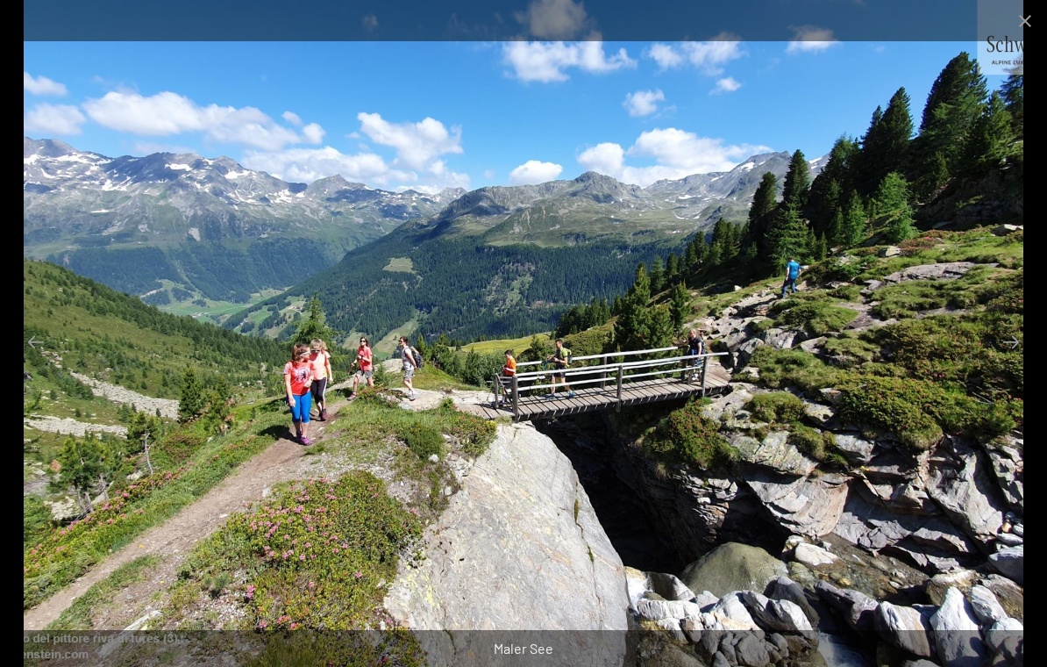
click at [1027, 17] on button "Close gallery" at bounding box center [1026, 20] width 44 height 41
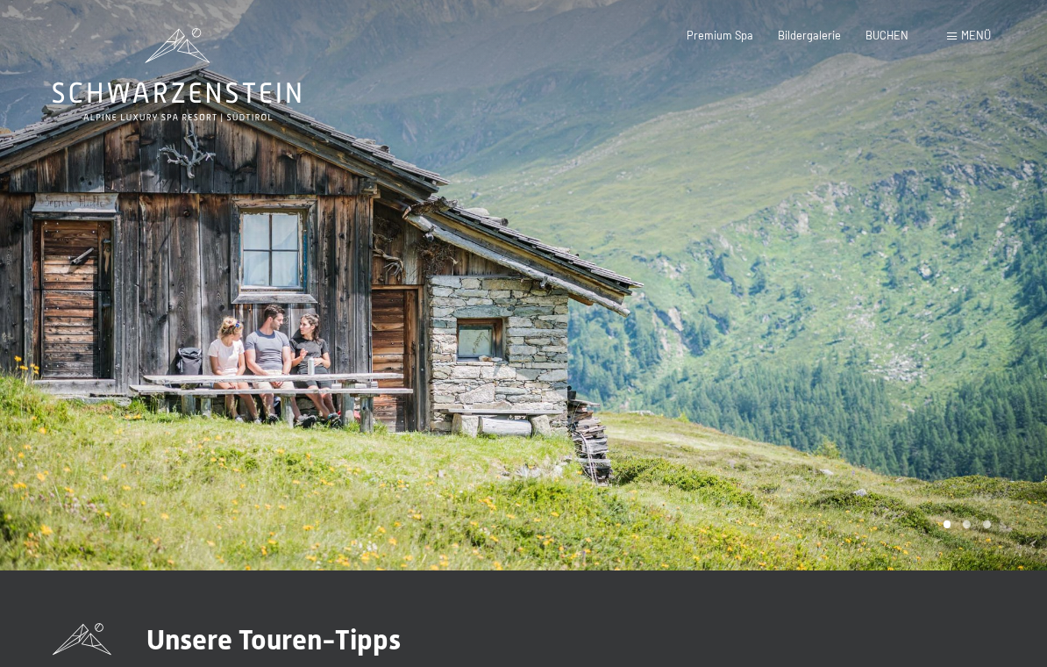
click at [969, 40] on span "Menü" at bounding box center [976, 35] width 30 height 14
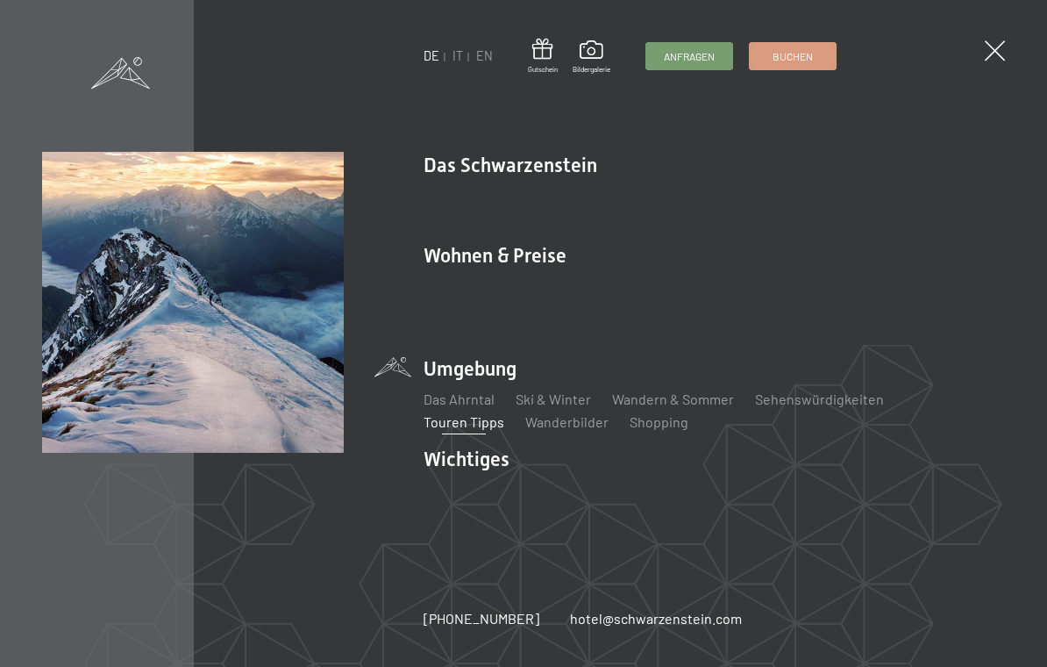
click at [673, 396] on link "Wandern & Sommer" at bounding box center [673, 398] width 122 height 17
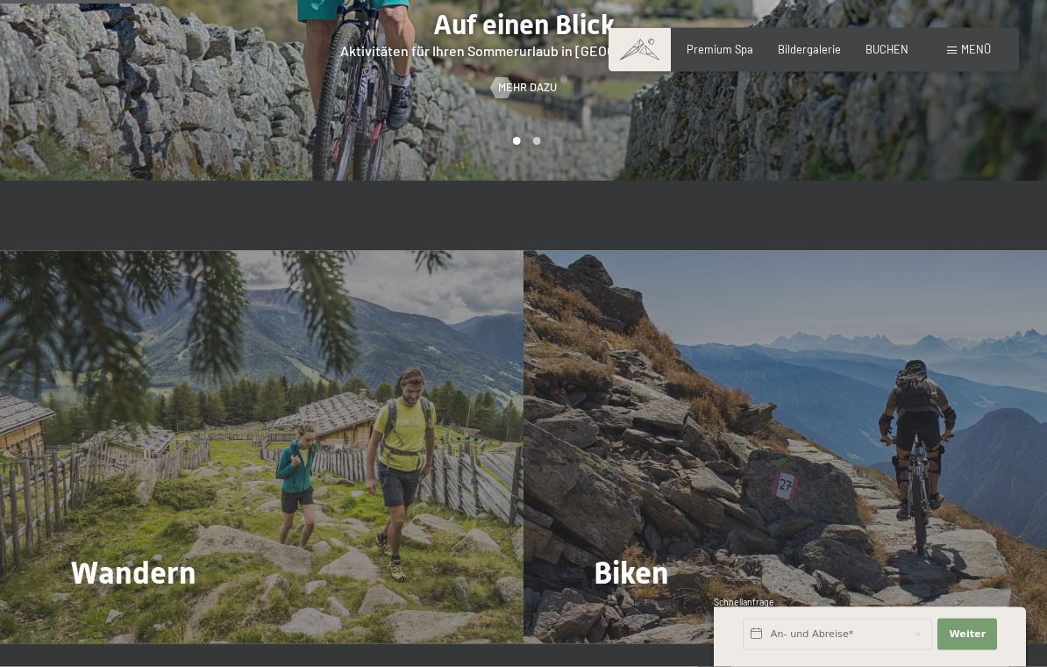
scroll to position [1254, 0]
click at [122, 612] on span "Mehr dazu" at bounding box center [106, 620] width 59 height 16
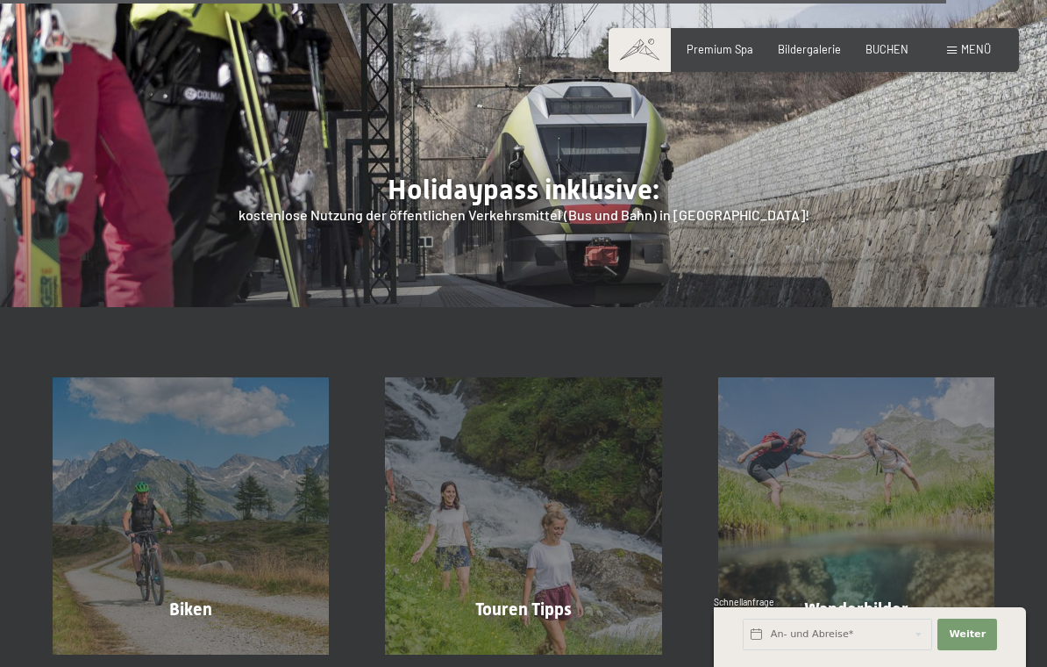
scroll to position [4943, 0]
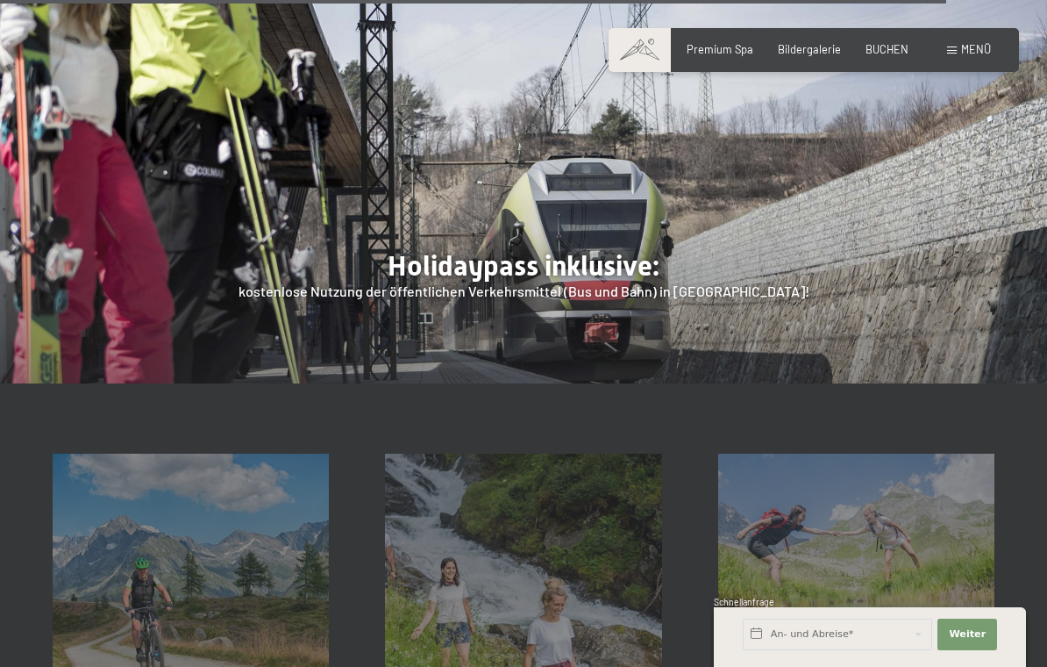
click at [552, 474] on div "Touren Tipps Mehr erfahren" at bounding box center [523, 592] width 332 height 276
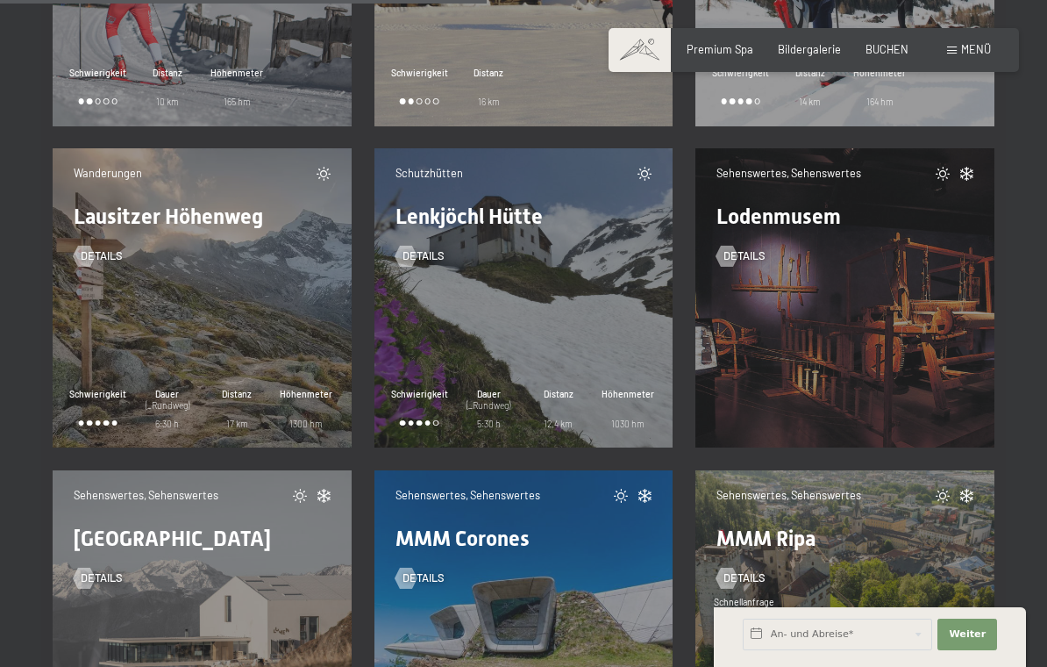
scroll to position [10718, 0]
click at [434, 260] on span "Details" at bounding box center [424, 257] width 42 height 16
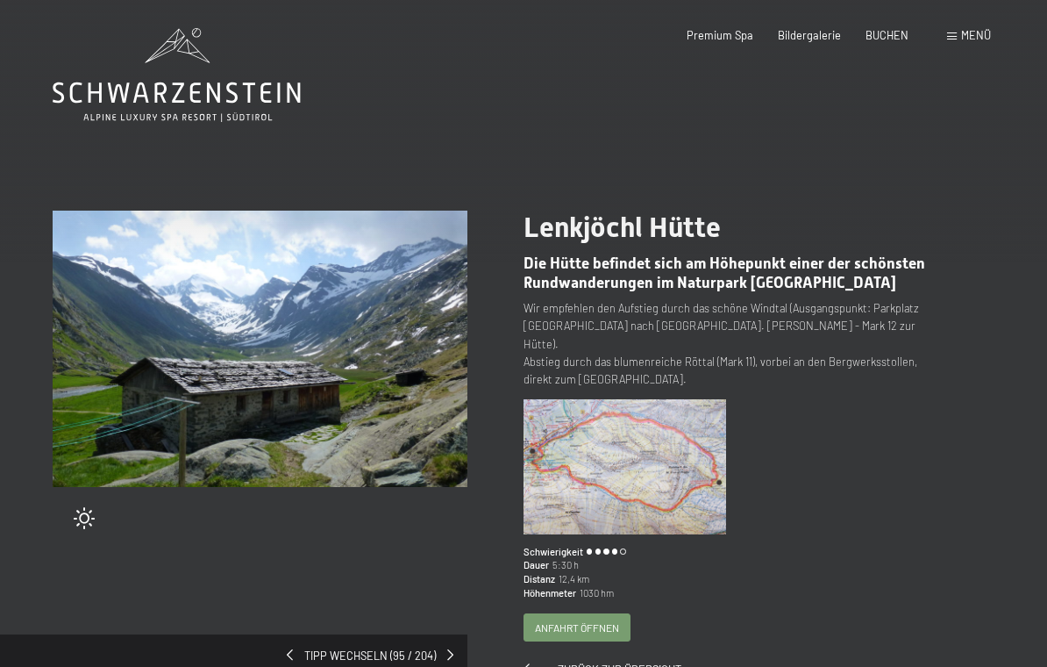
click at [315, 354] on img at bounding box center [260, 349] width 415 height 276
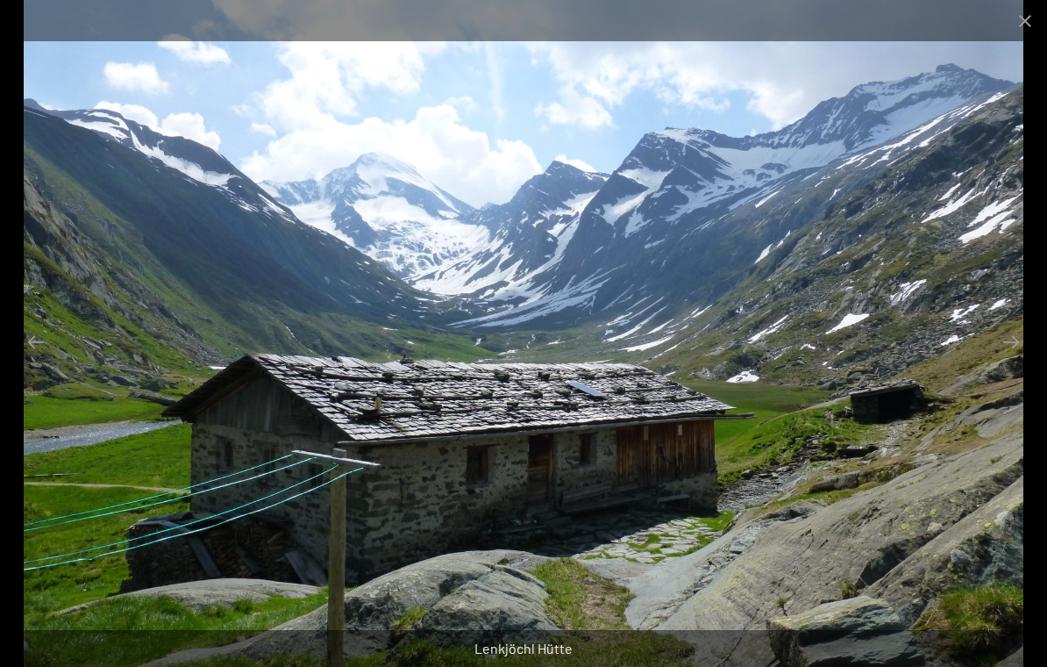
click at [1029, 15] on button "Close gallery" at bounding box center [1026, 20] width 44 height 41
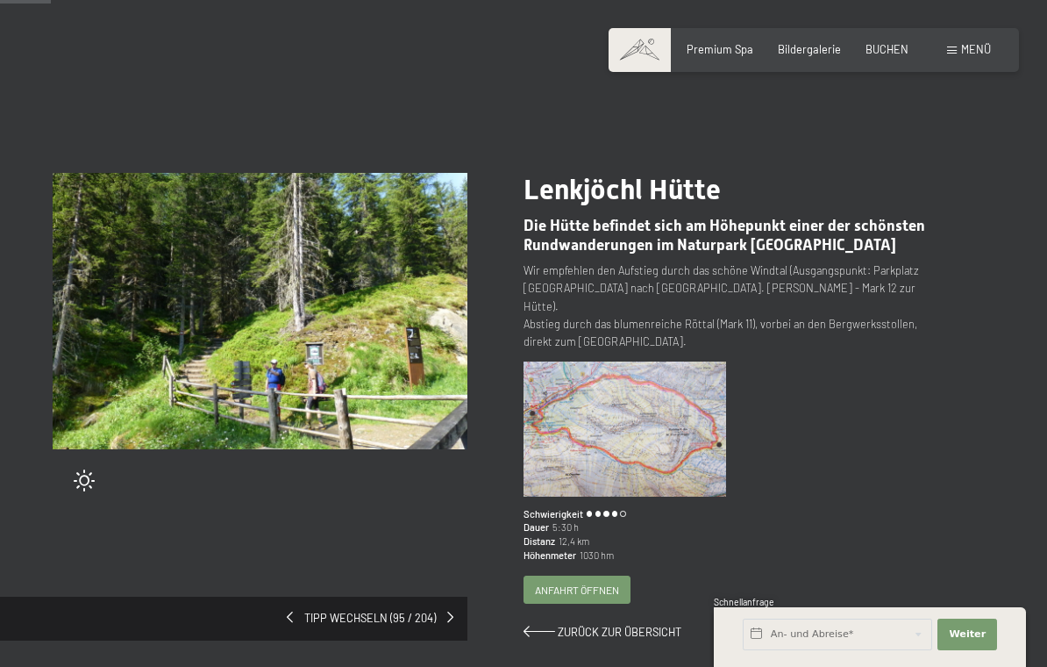
scroll to position [112, 0]
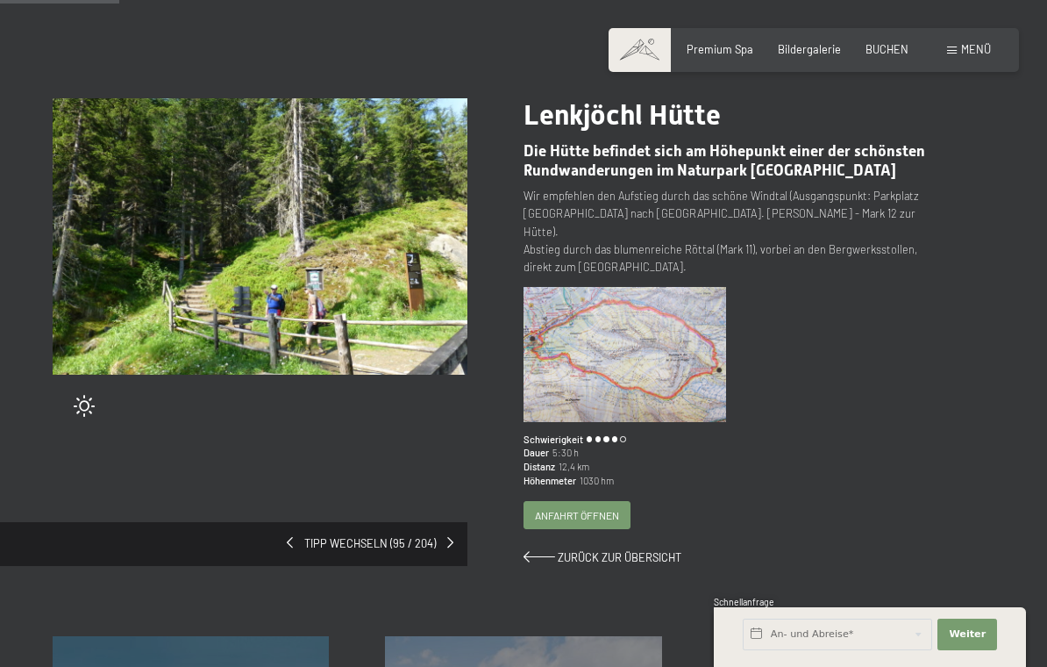
click at [632, 550] on div "Zurück zur Übersicht" at bounding box center [731, 558] width 415 height 16
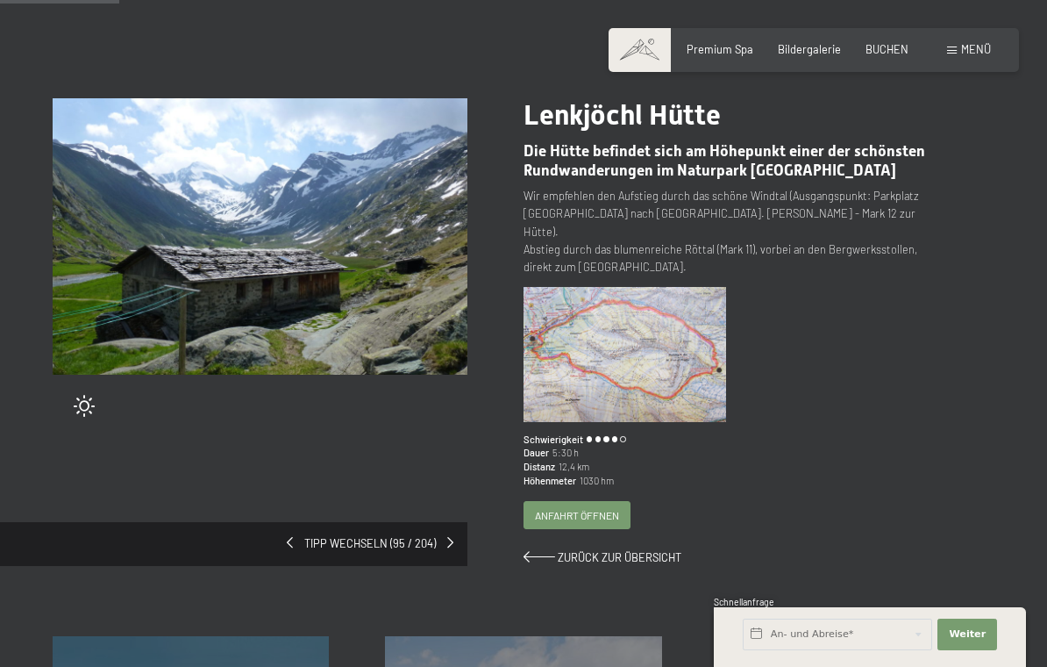
click at [618, 550] on span "Zurück zur Übersicht" at bounding box center [620, 557] width 124 height 14
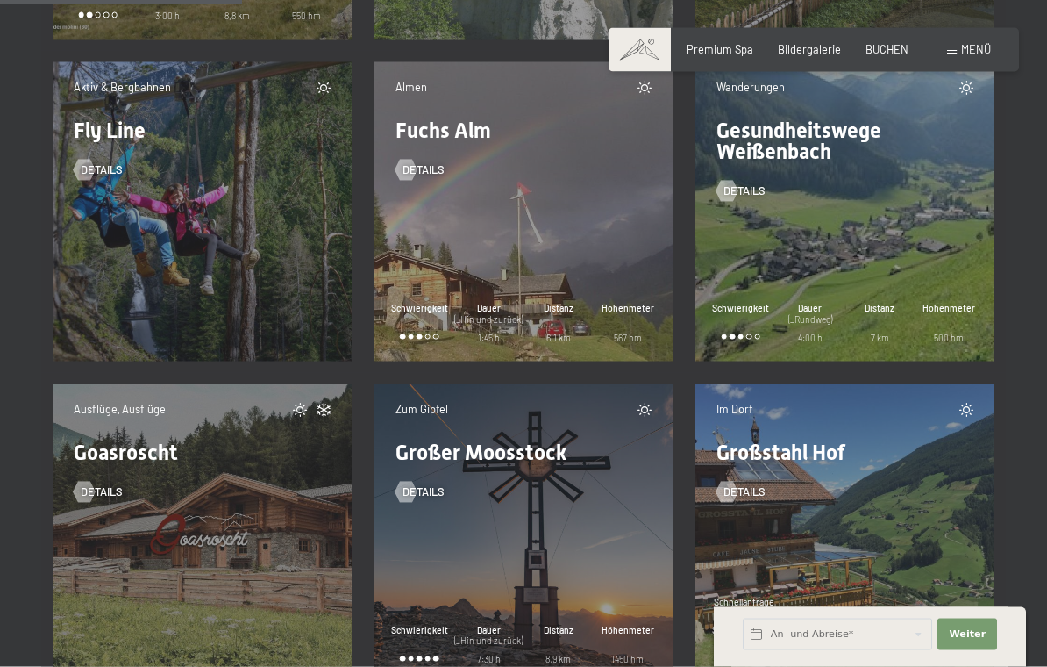
scroll to position [5343, 0]
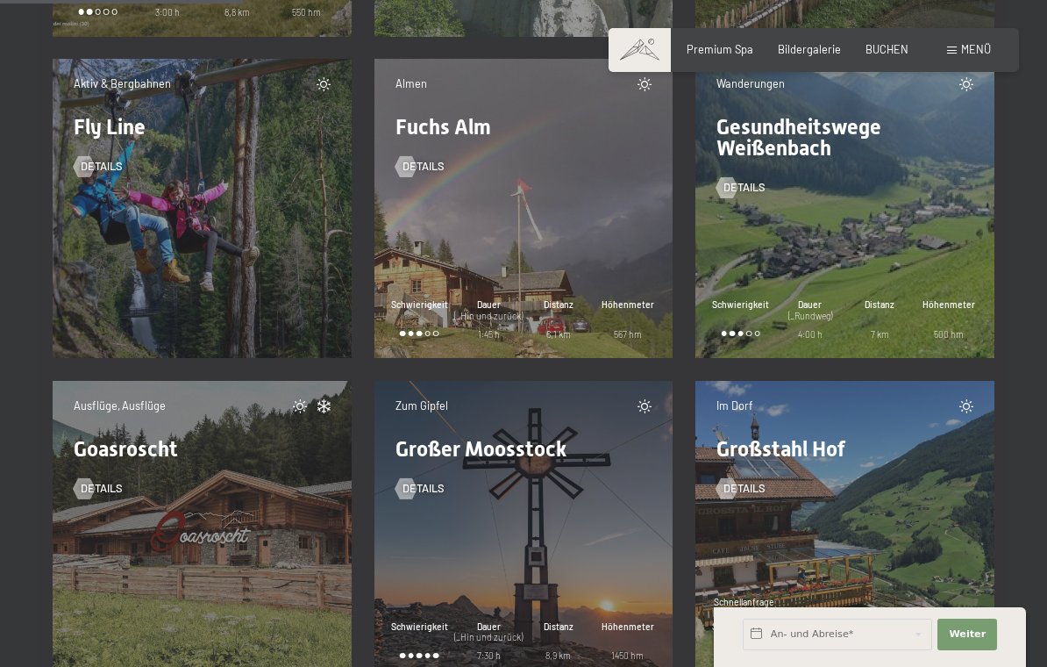
click at [750, 189] on span "Details" at bounding box center [745, 188] width 42 height 16
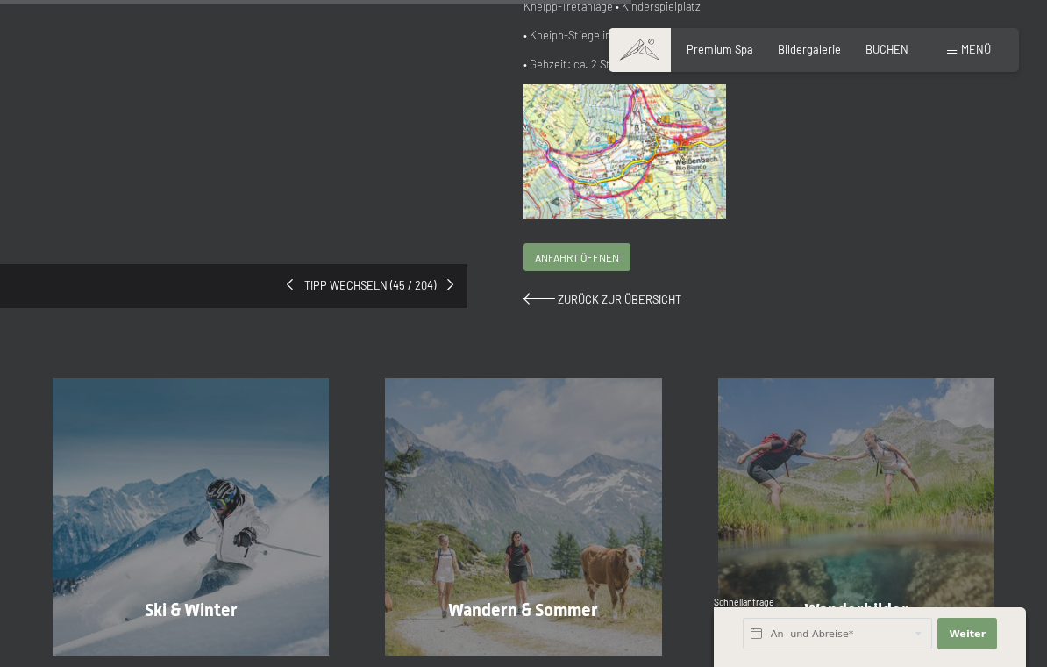
scroll to position [832, 0]
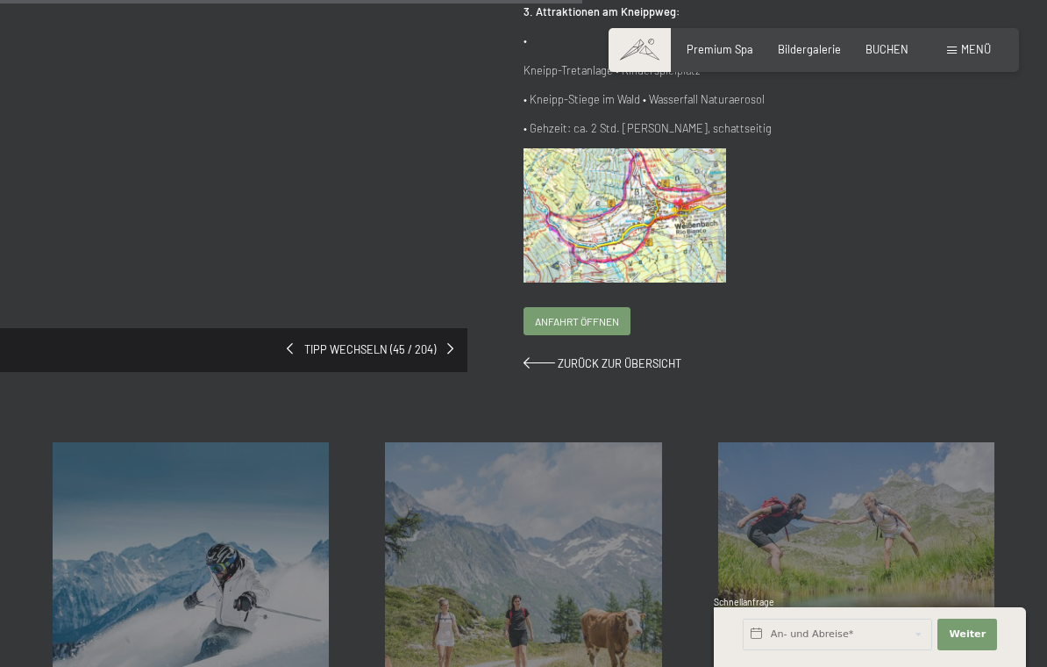
click at [635, 356] on span "Zurück zur Übersicht" at bounding box center [620, 363] width 124 height 14
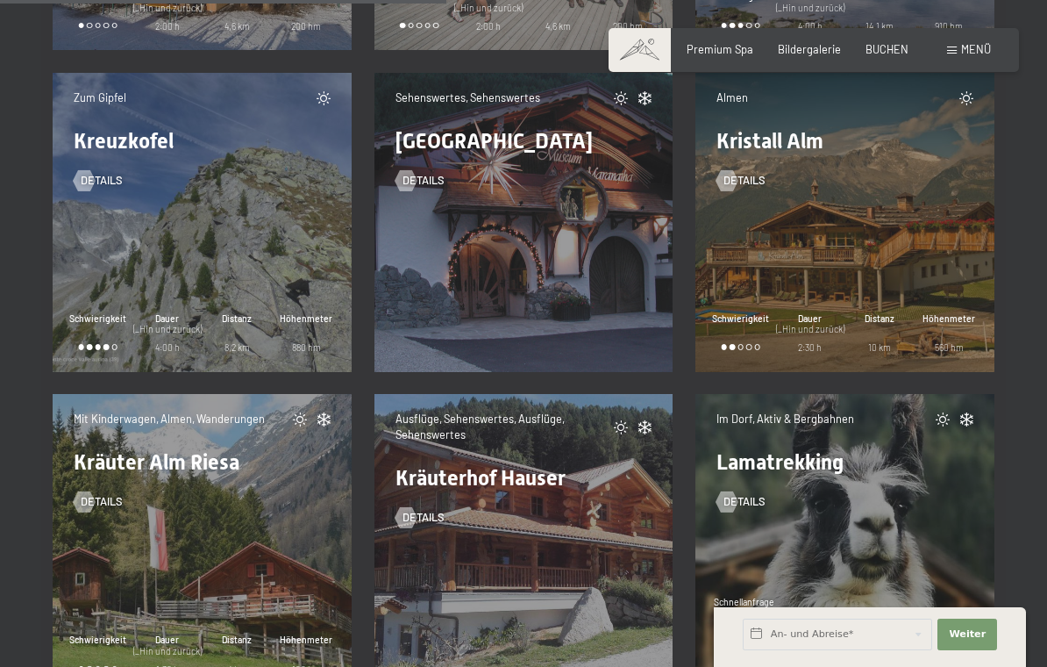
scroll to position [9835, 0]
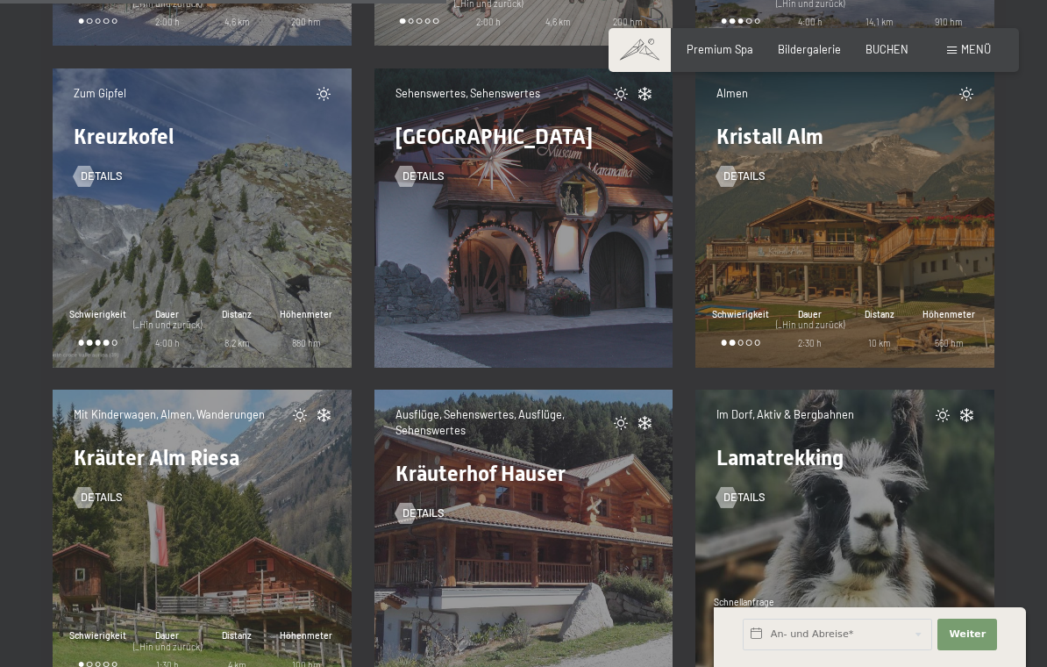
click at [111, 177] on span "Details" at bounding box center [102, 176] width 42 height 16
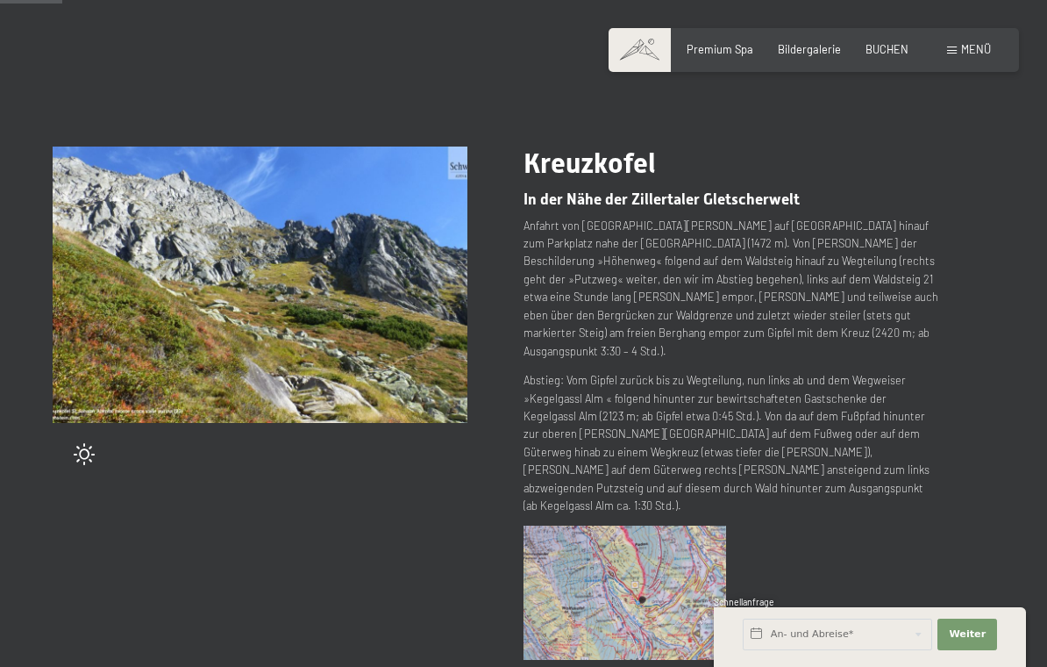
scroll to position [68, 0]
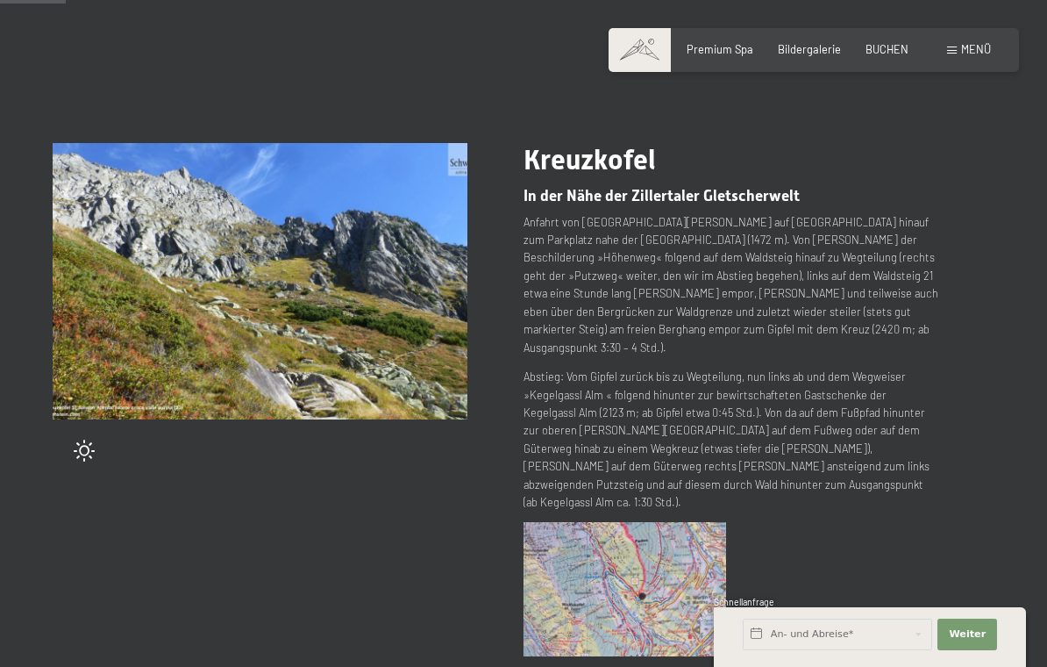
click at [940, 572] on div at bounding box center [736, 595] width 425 height 146
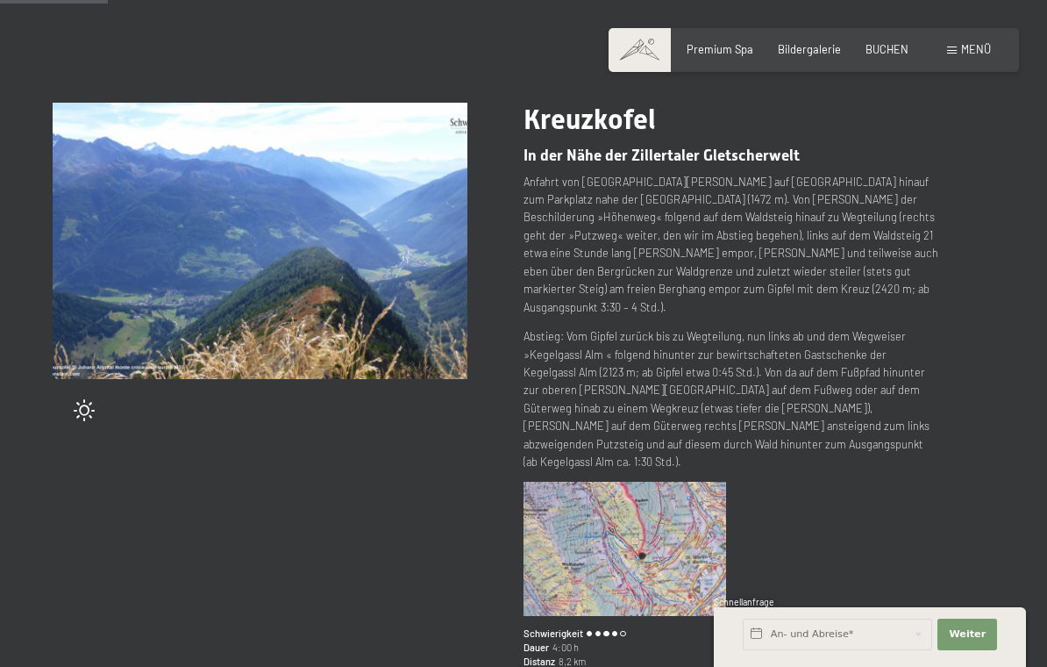
scroll to position [111, 0]
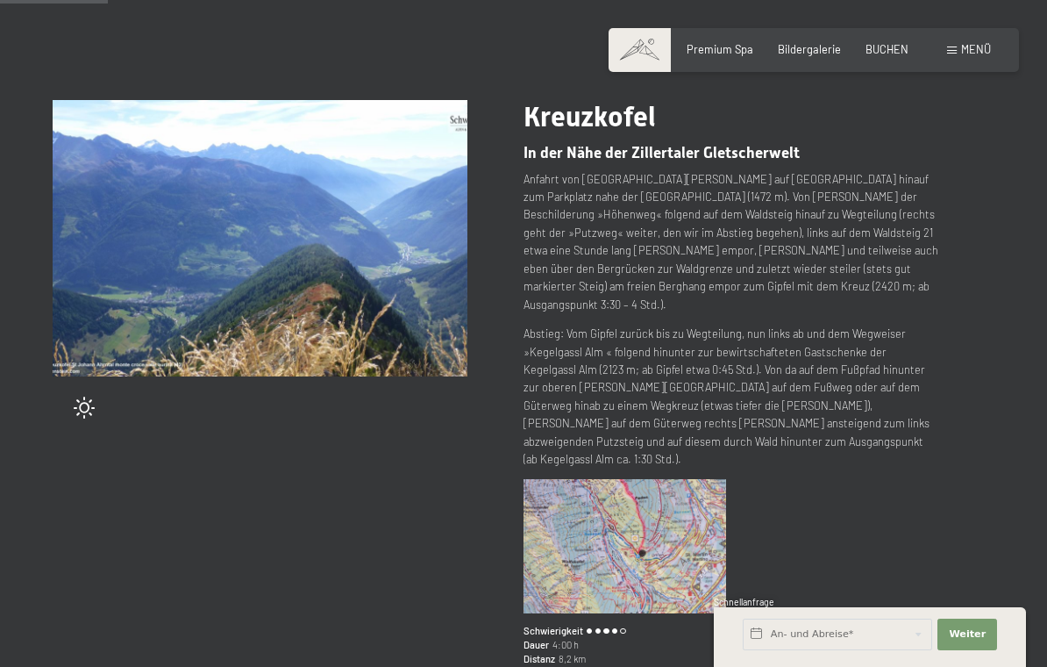
click at [931, 560] on div at bounding box center [736, 552] width 425 height 146
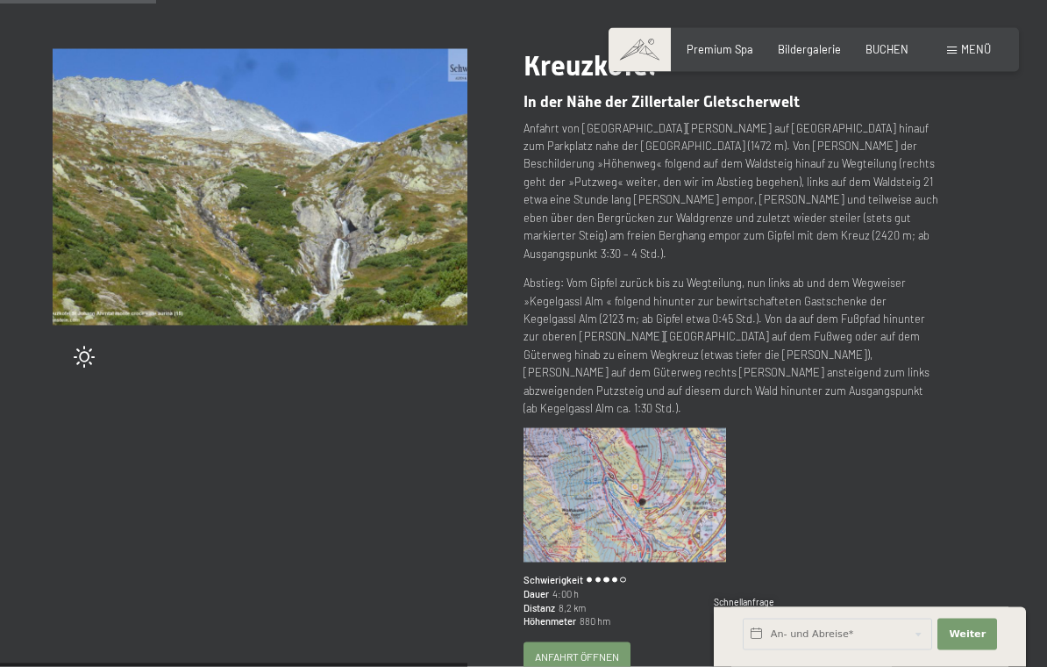
scroll to position [166, 0]
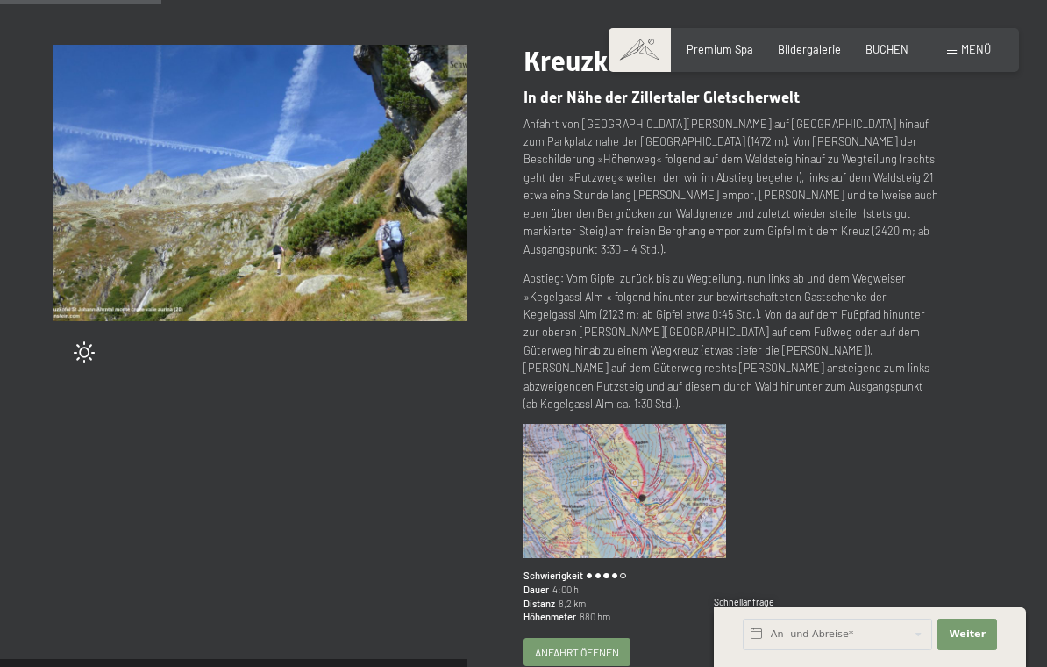
click at [918, 597] on div "Distanz 8,2 km" at bounding box center [731, 604] width 415 height 14
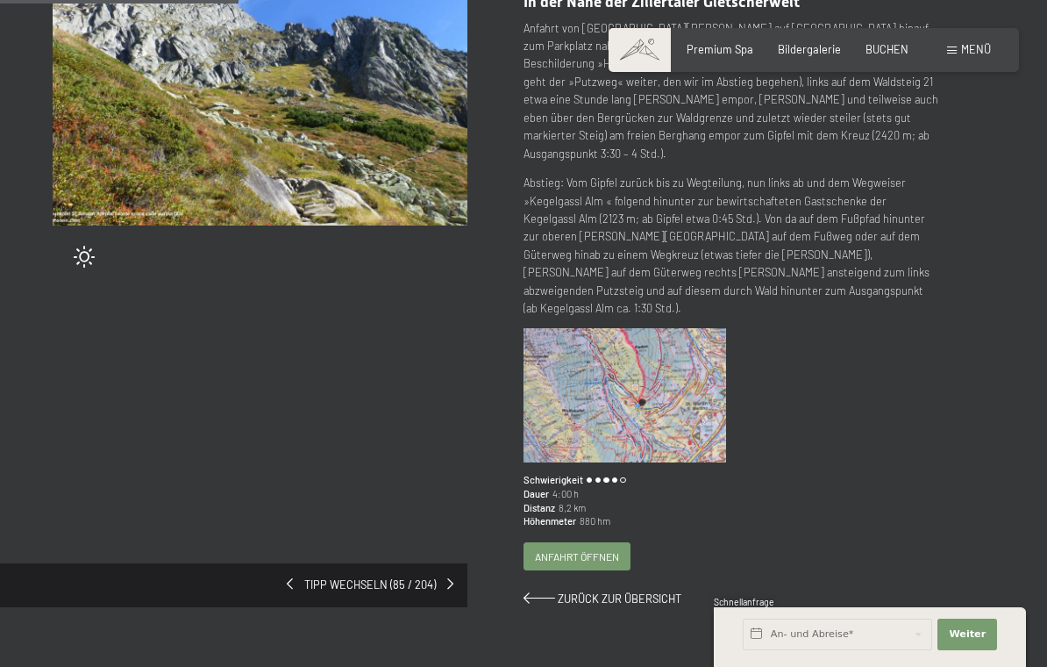
scroll to position [263, 0]
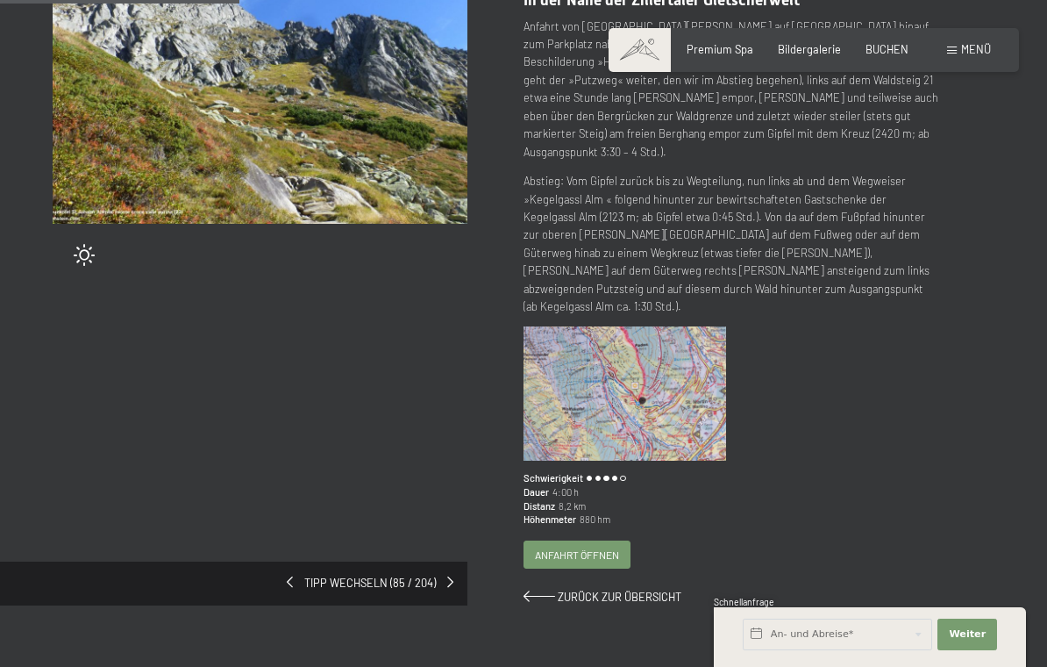
click at [921, 537] on div "Kreuzkofel In der Nähe der Zillertaler Gletscherwelt Anfahrt von [GEOGRAPHIC_DA…" at bounding box center [759, 276] width 471 height 658
click at [913, 532] on div "Kreuzkofel In der Nähe der Zillertaler Gletscherwelt Anfahrt von St. Johann im …" at bounding box center [759, 276] width 471 height 658
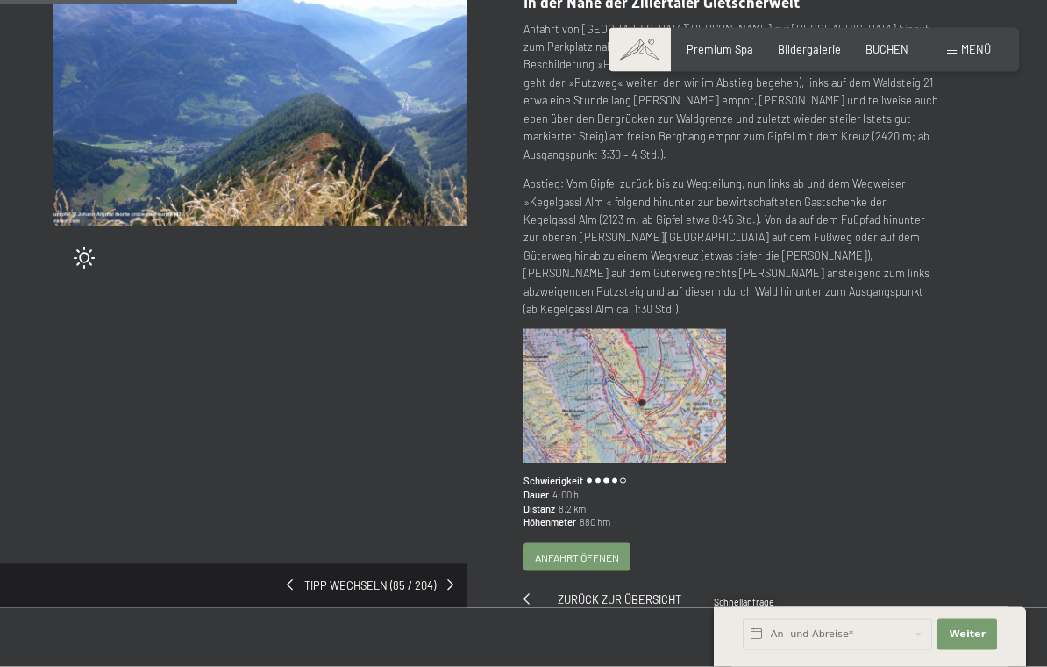
scroll to position [262, 0]
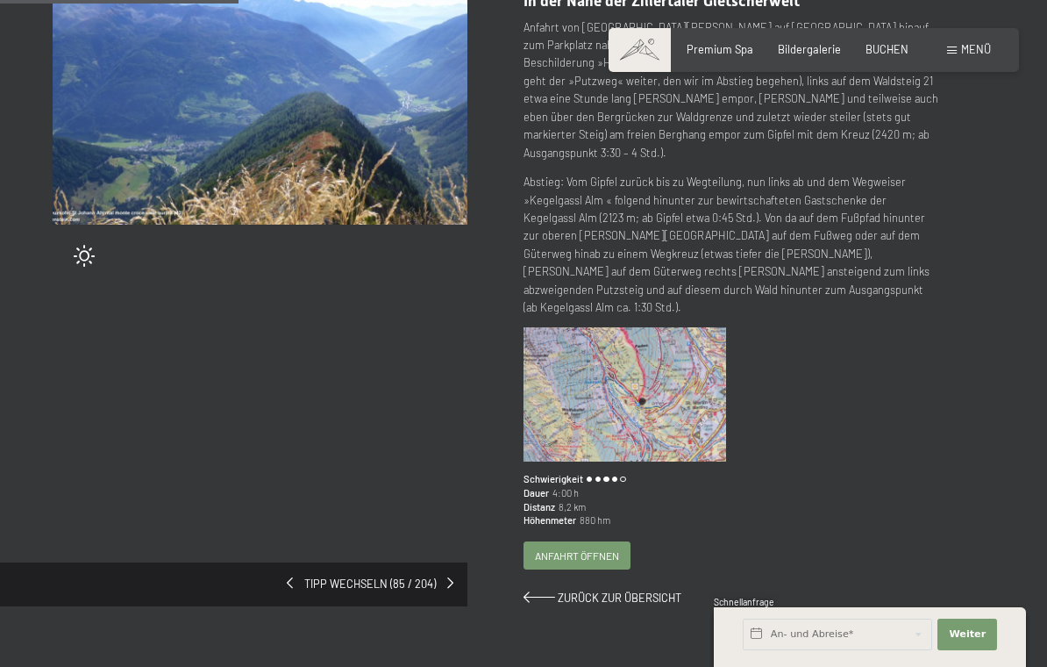
click at [918, 538] on div "Kreuzkofel In der Nähe der Zillertaler Gletscherwelt Anfahrt von St. Johann im …" at bounding box center [759, 277] width 471 height 658
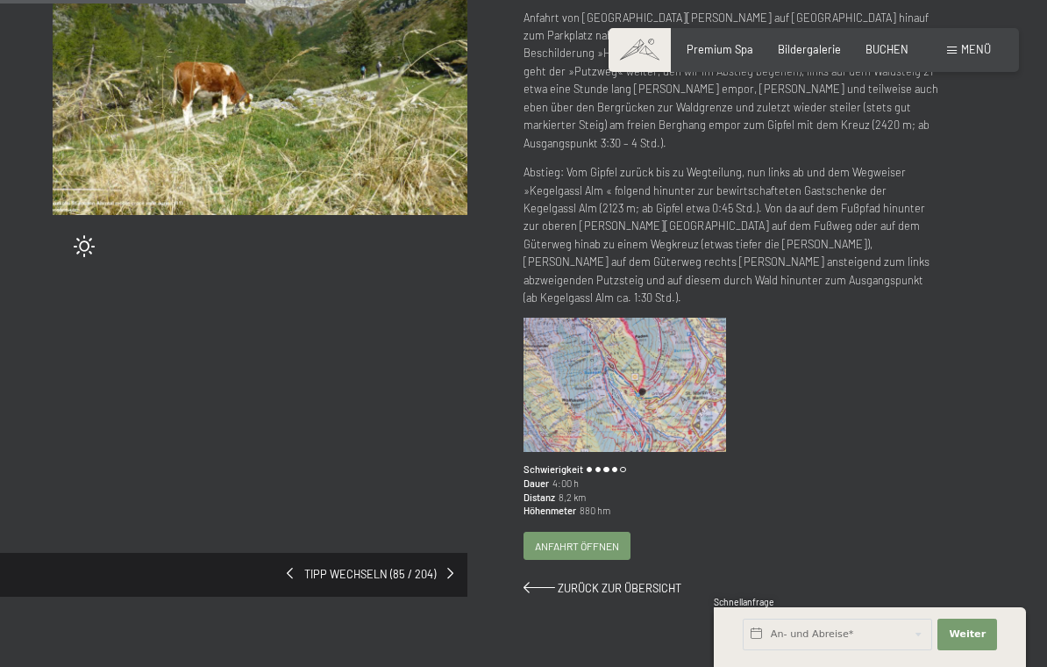
scroll to position [275, 0]
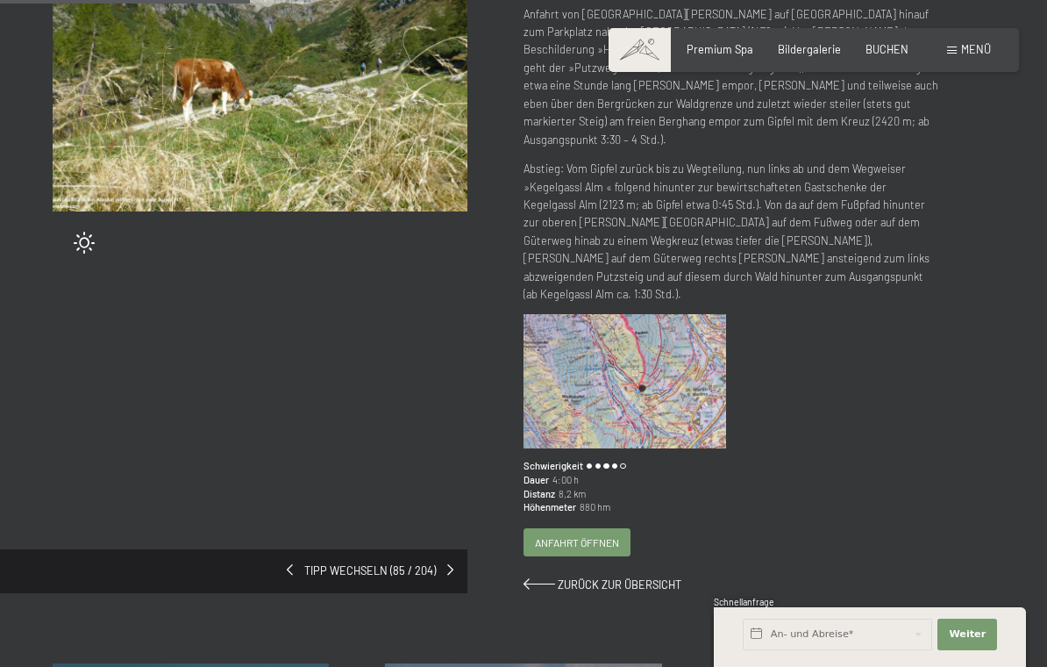
click at [911, 577] on div "Zurück zur Übersicht" at bounding box center [731, 585] width 415 height 16
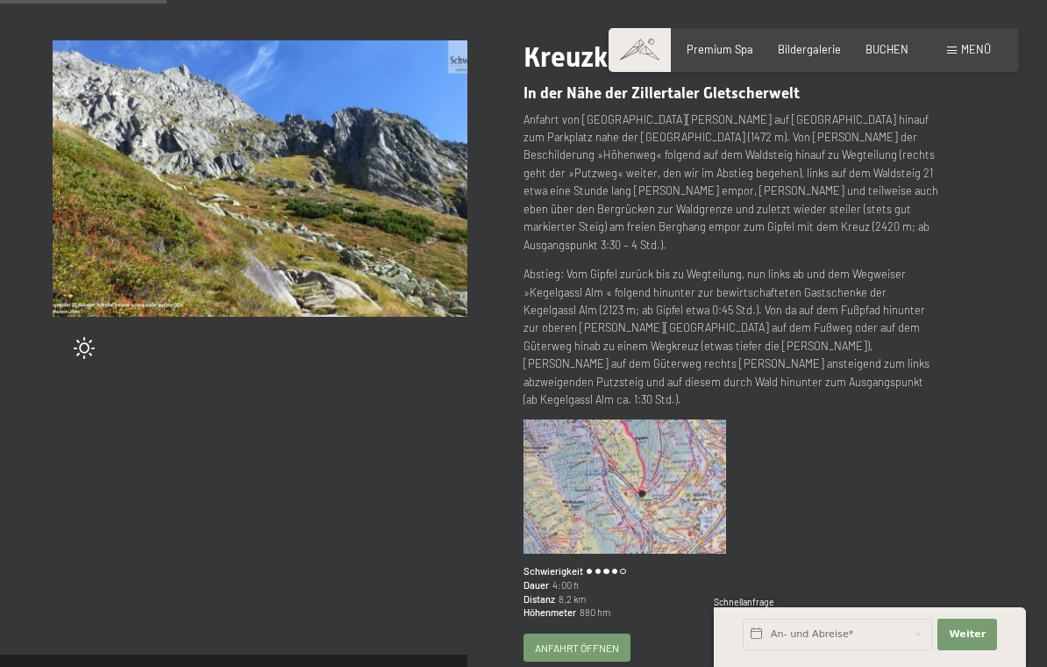
scroll to position [156, 0]
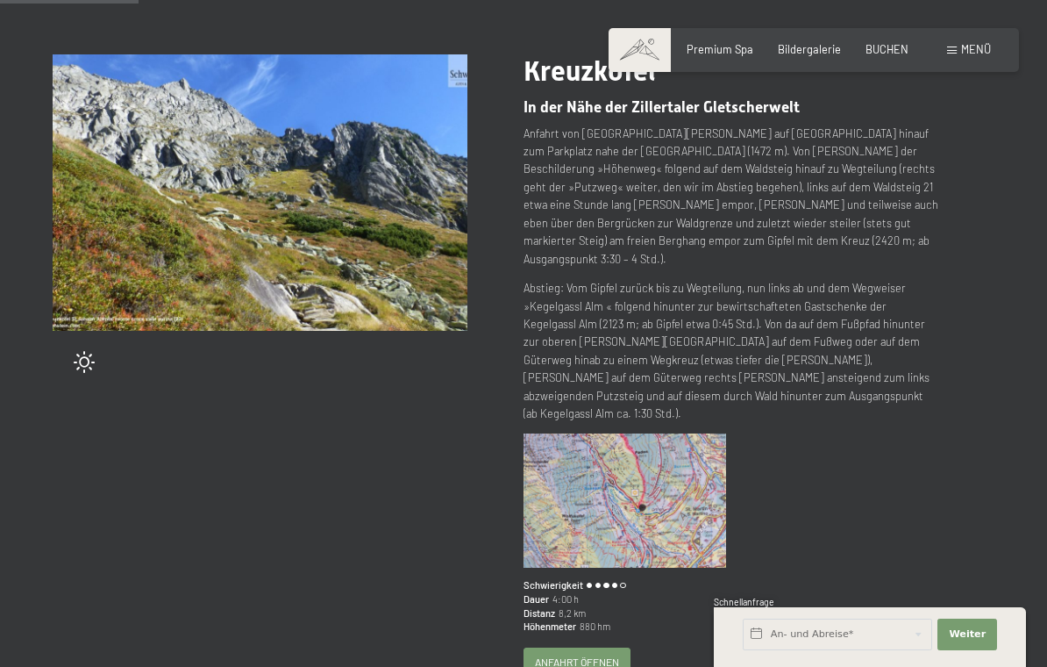
click at [305, 220] on img at bounding box center [260, 192] width 415 height 276
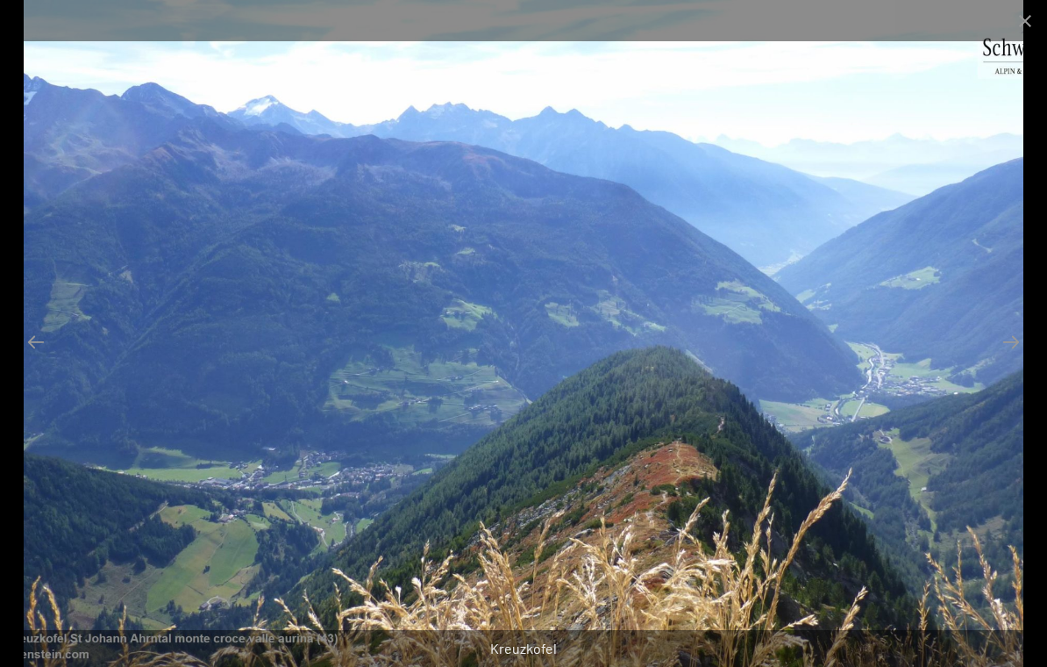
click at [1038, 21] on button "Close gallery" at bounding box center [1026, 20] width 44 height 41
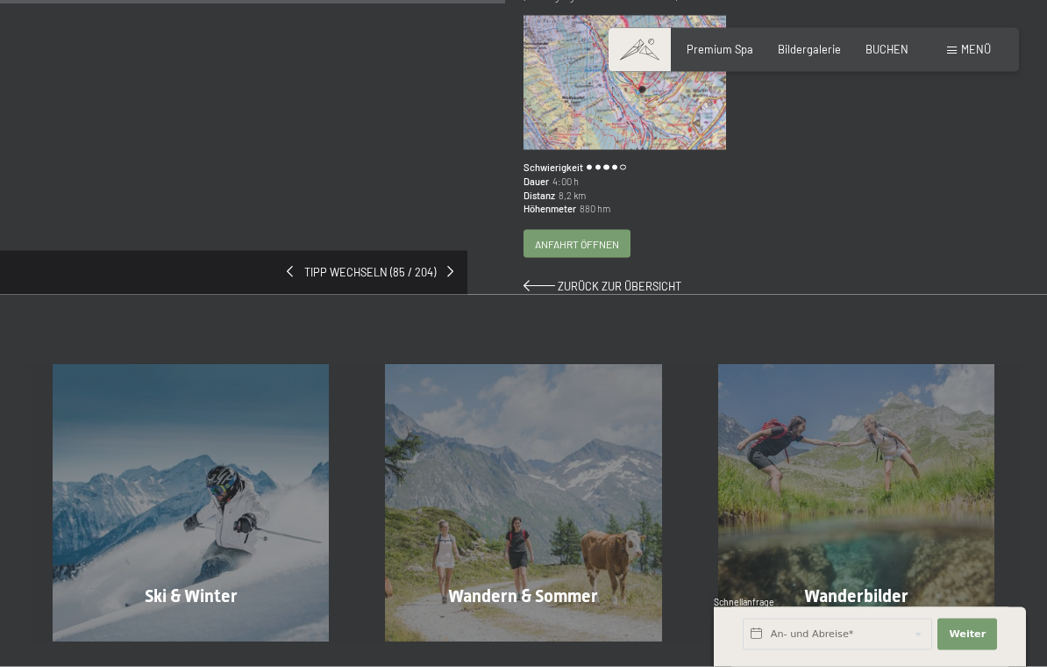
scroll to position [564, 0]
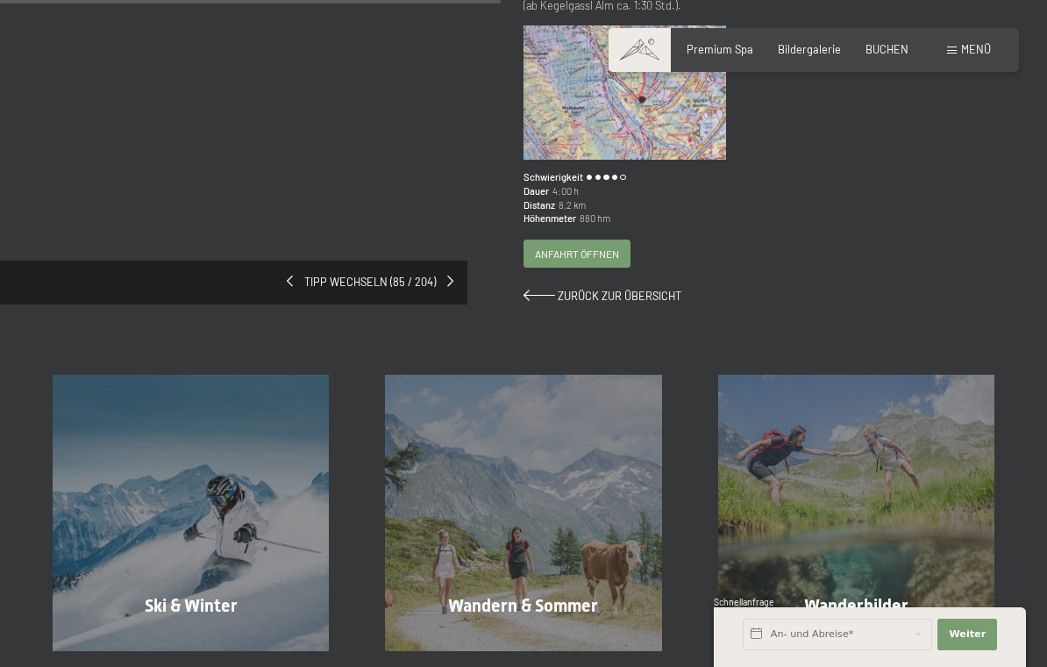
click at [642, 289] on span "Zurück zur Übersicht" at bounding box center [620, 296] width 124 height 14
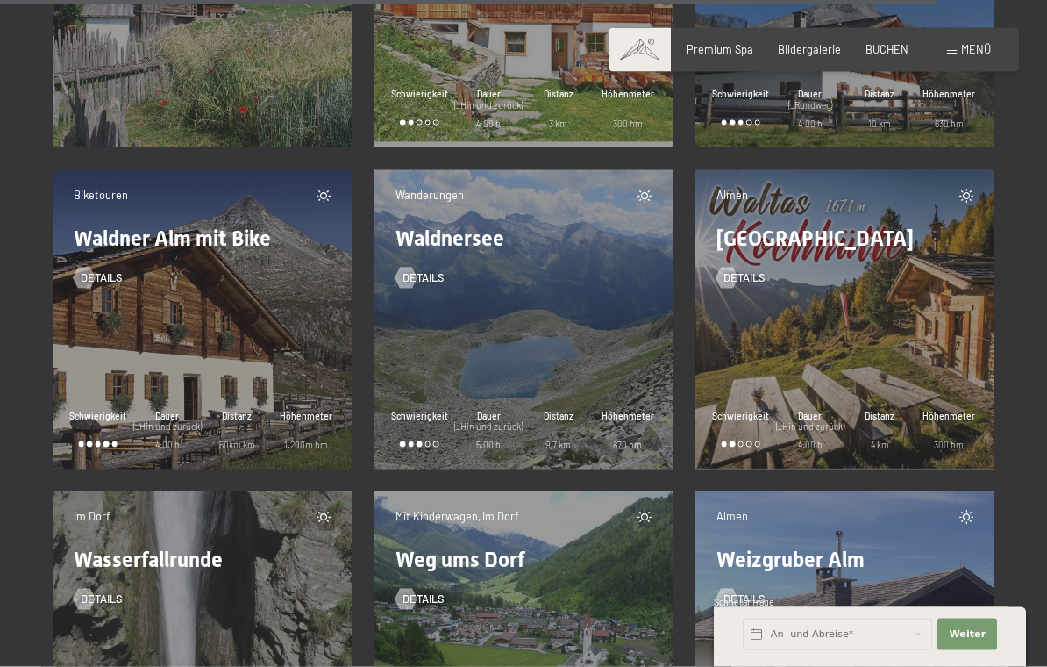
scroll to position [20677, 0]
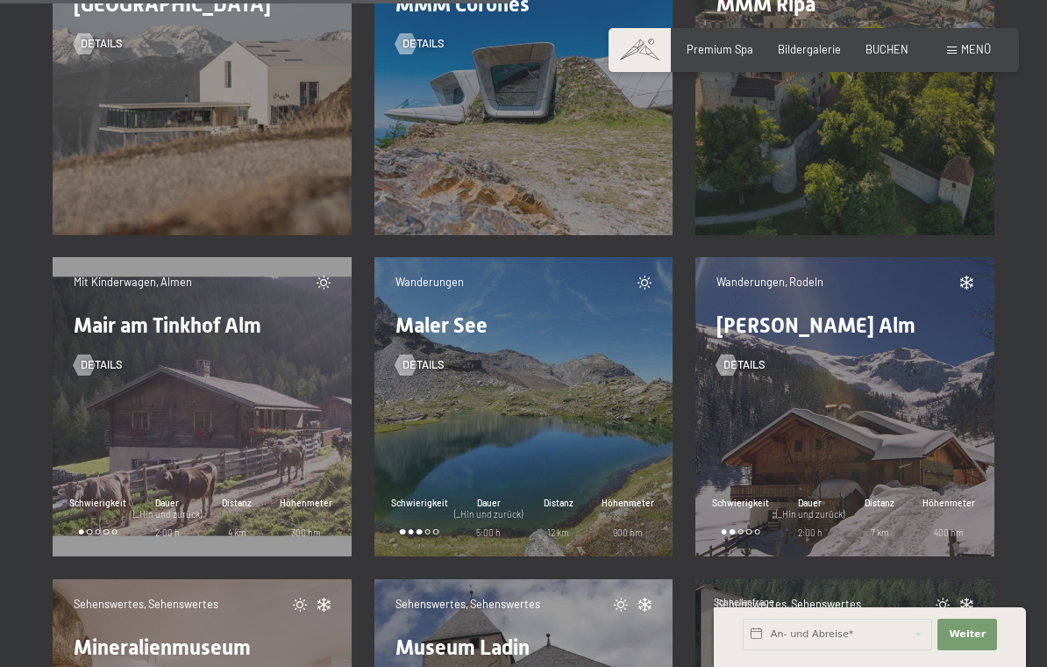
scroll to position [11255, 0]
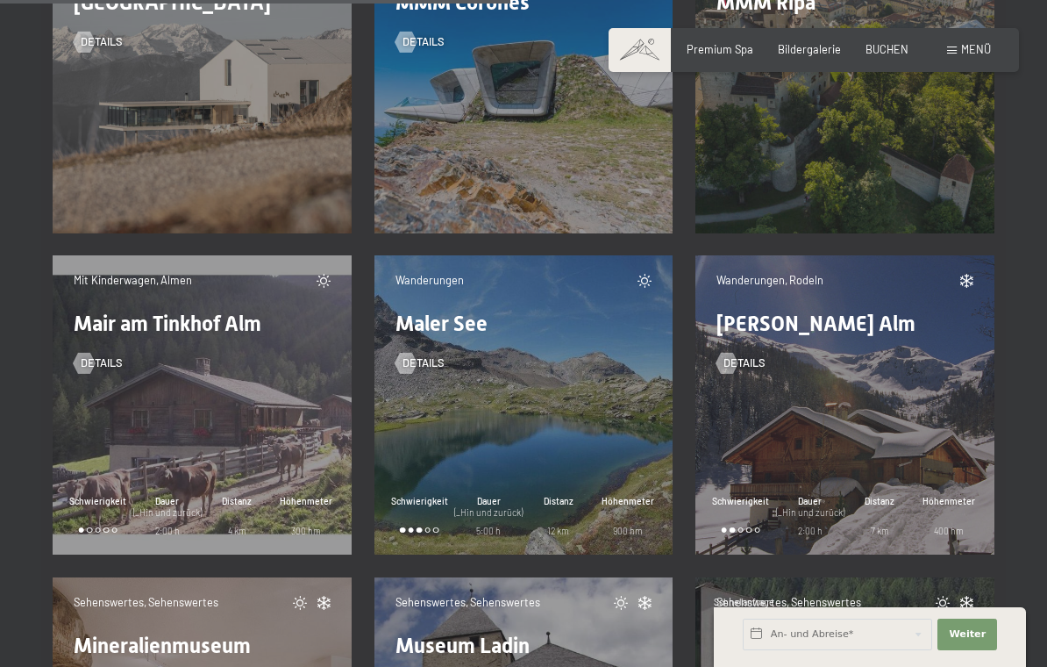
click at [443, 359] on span "Details" at bounding box center [424, 363] width 42 height 16
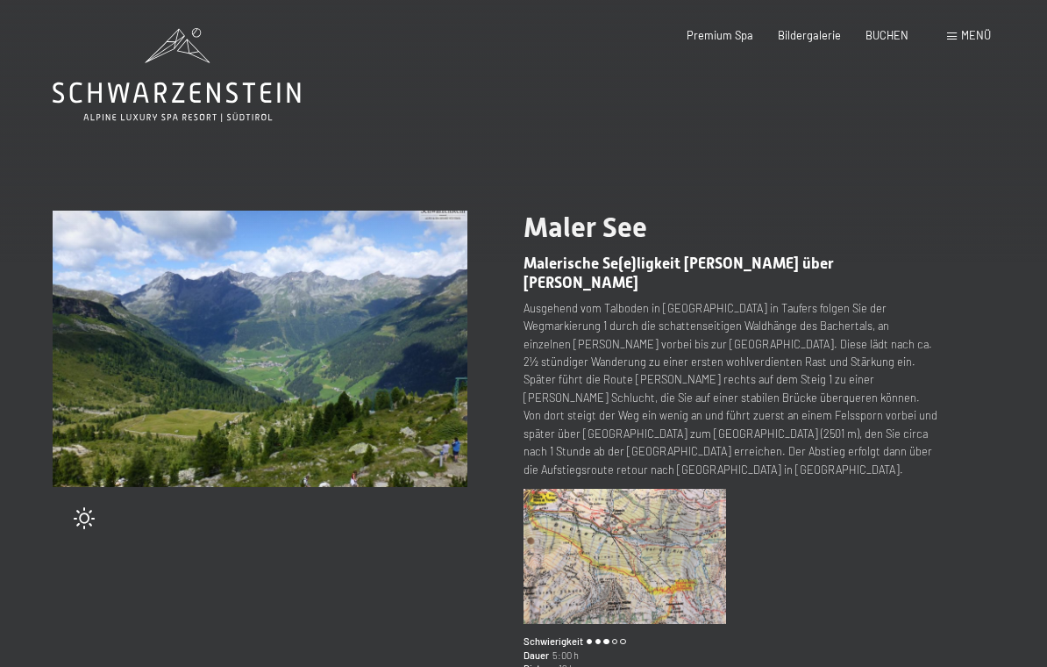
click at [944, 529] on div at bounding box center [736, 562] width 425 height 146
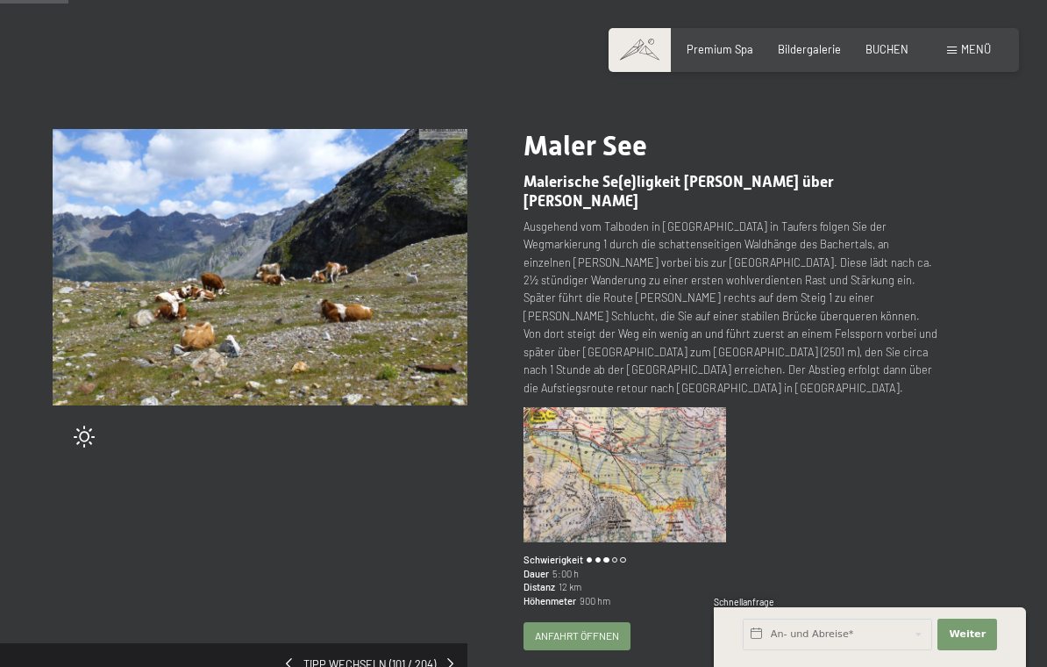
scroll to position [95, 0]
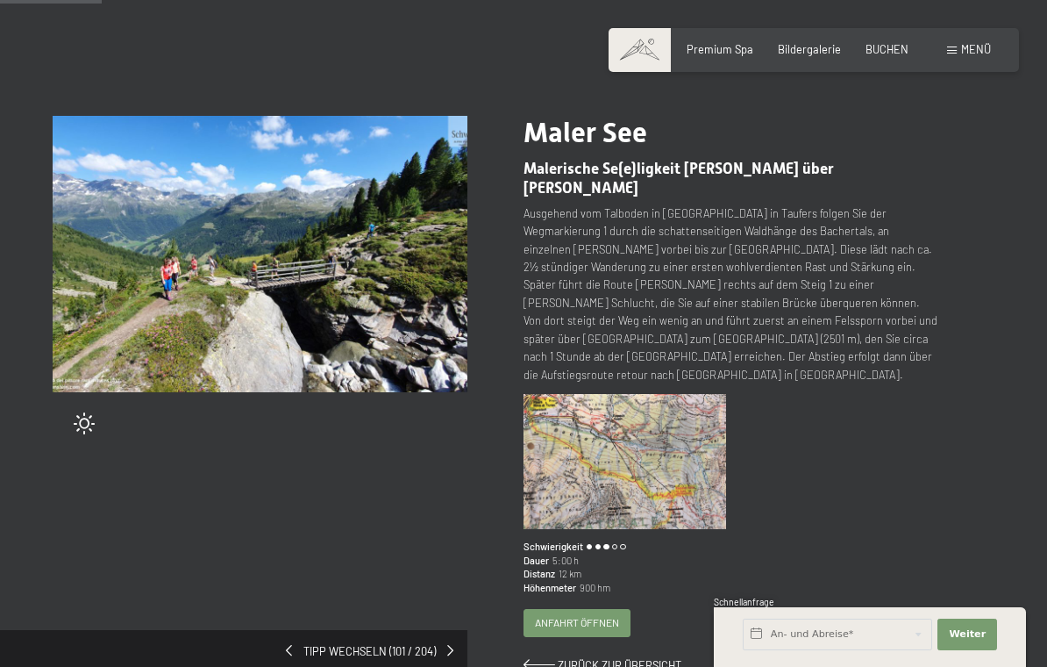
click at [638, 658] on span "Zurück zur Übersicht" at bounding box center [620, 665] width 124 height 14
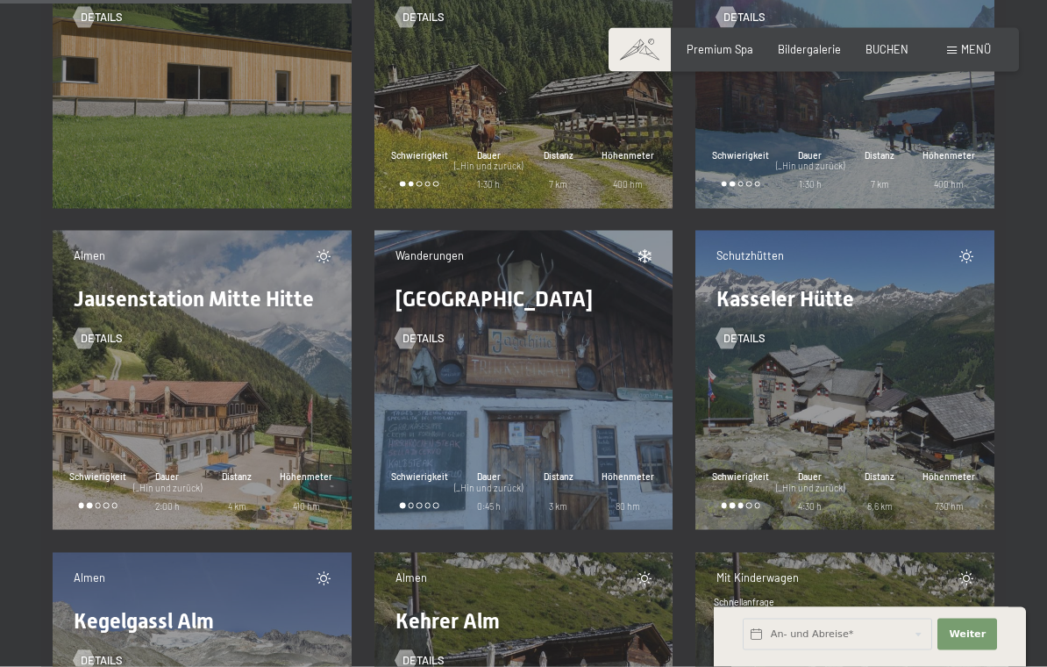
scroll to position [7744, 0]
click at [762, 332] on span "Details" at bounding box center [745, 338] width 42 height 16
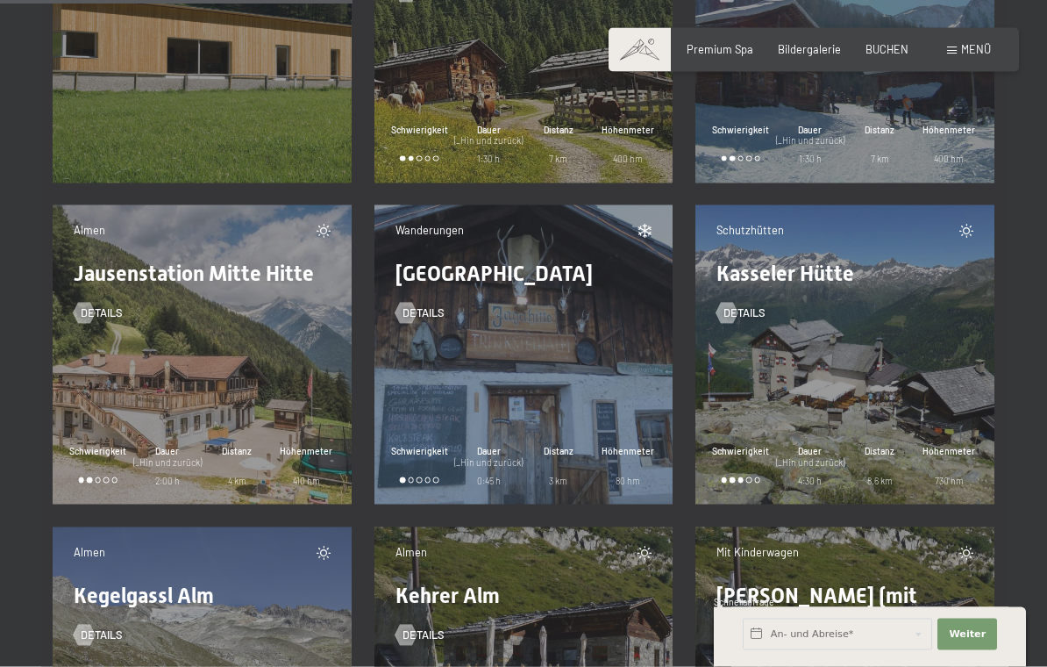
scroll to position [7769, 0]
click at [754, 318] on span "Details" at bounding box center [745, 312] width 42 height 16
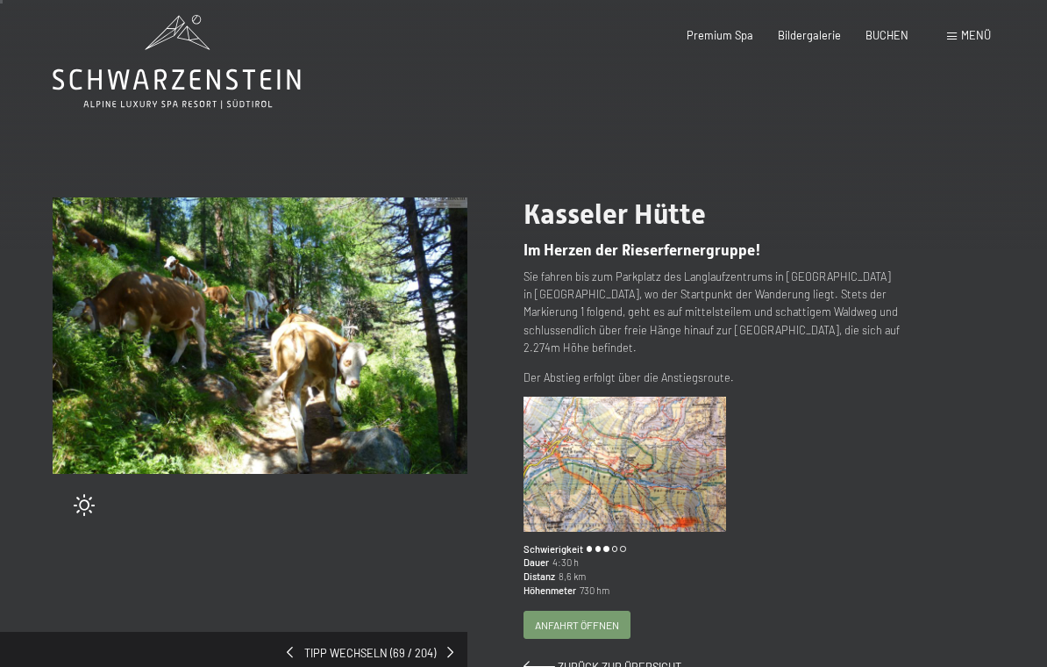
scroll to position [1, 0]
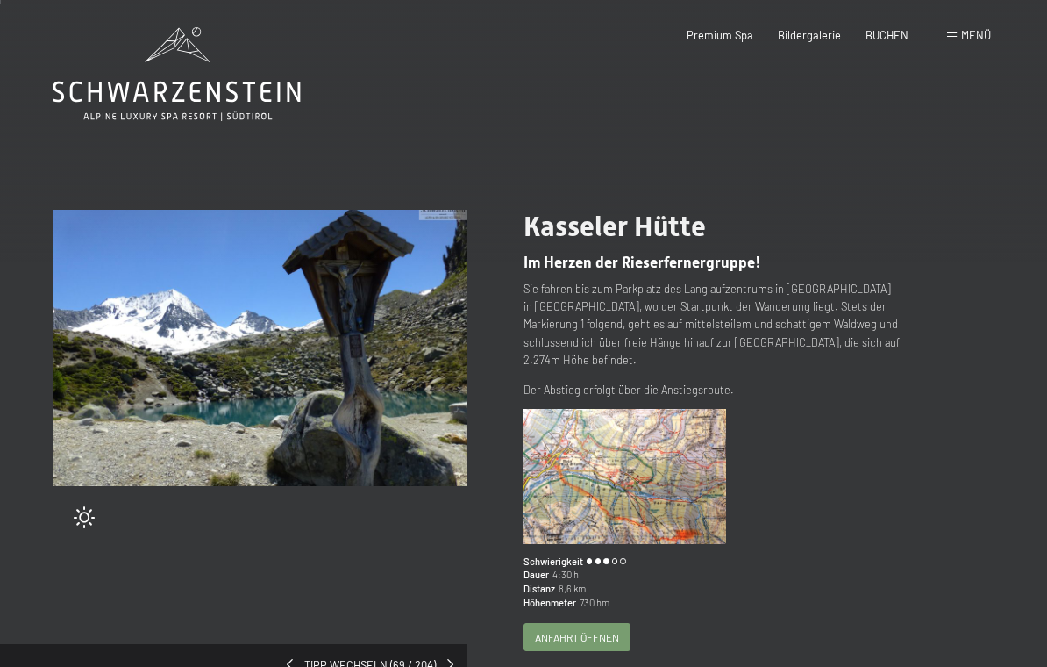
click at [661, 456] on img at bounding box center [625, 476] width 203 height 135
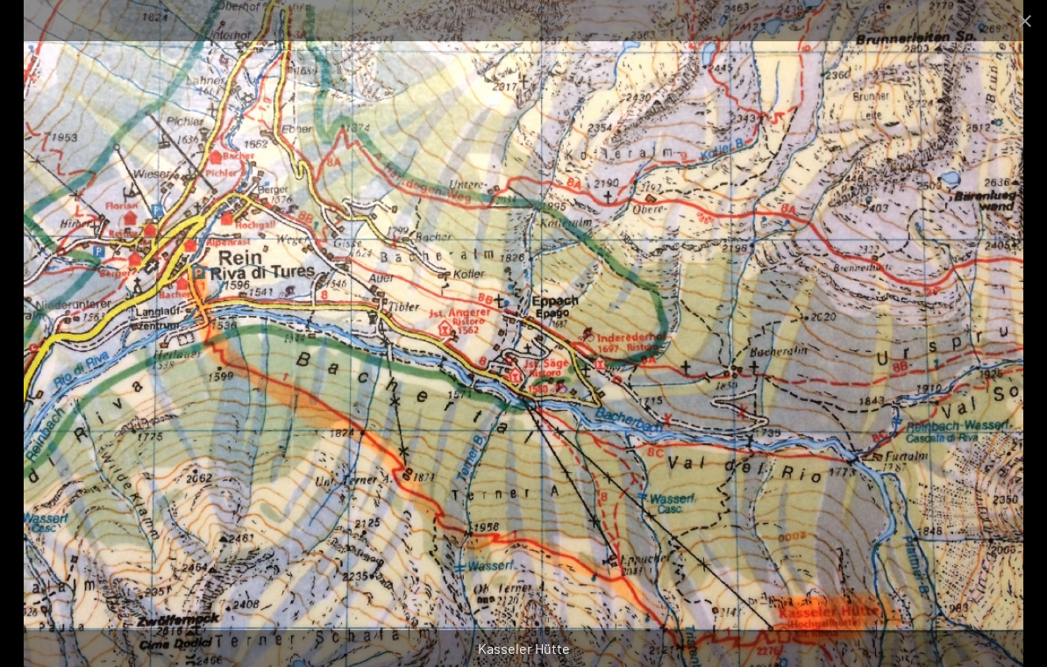
scroll to position [0, 0]
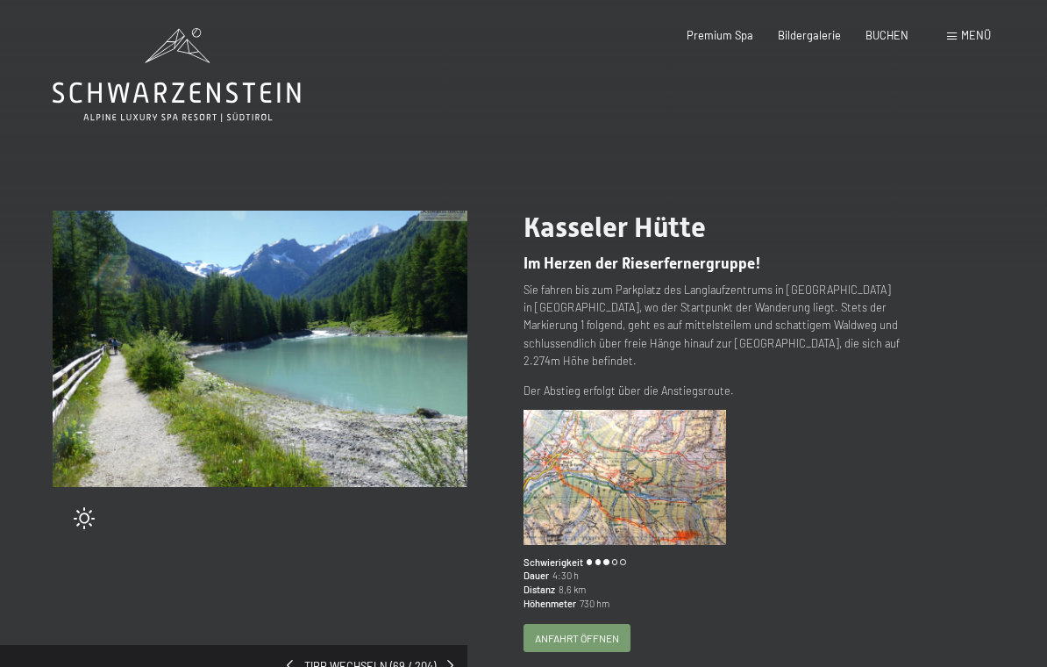
click at [914, 617] on div "Kasseler Hütte Im Herzen der Rieserfernergruppe! Sie fahren bis zum Parkplatz d…" at bounding box center [759, 450] width 471 height 478
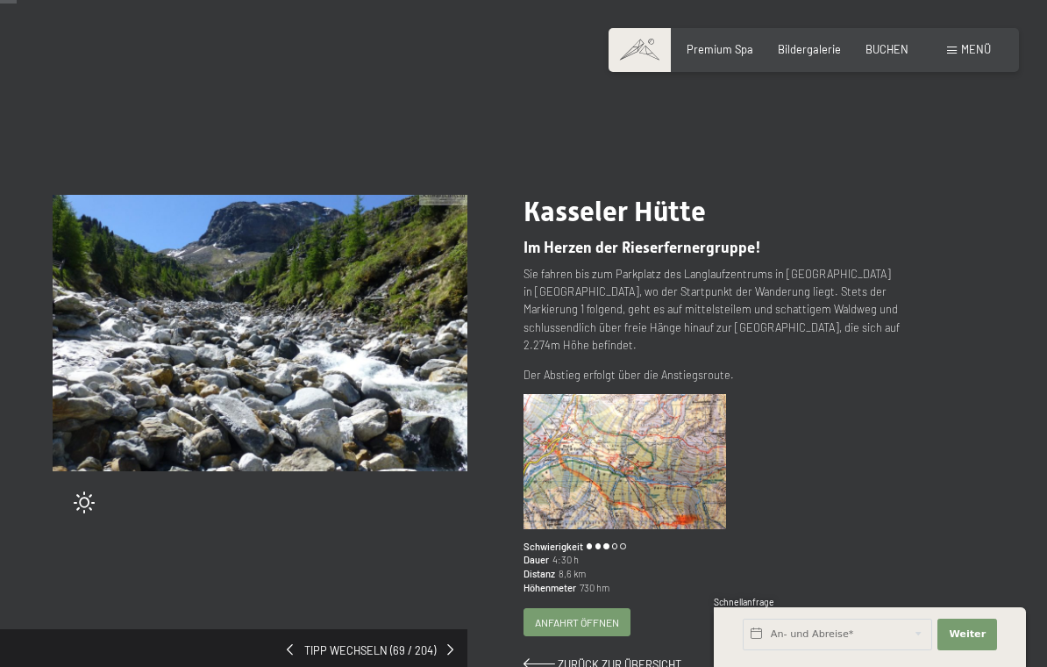
scroll to position [18, 0]
